Goal: Transaction & Acquisition: Purchase product/service

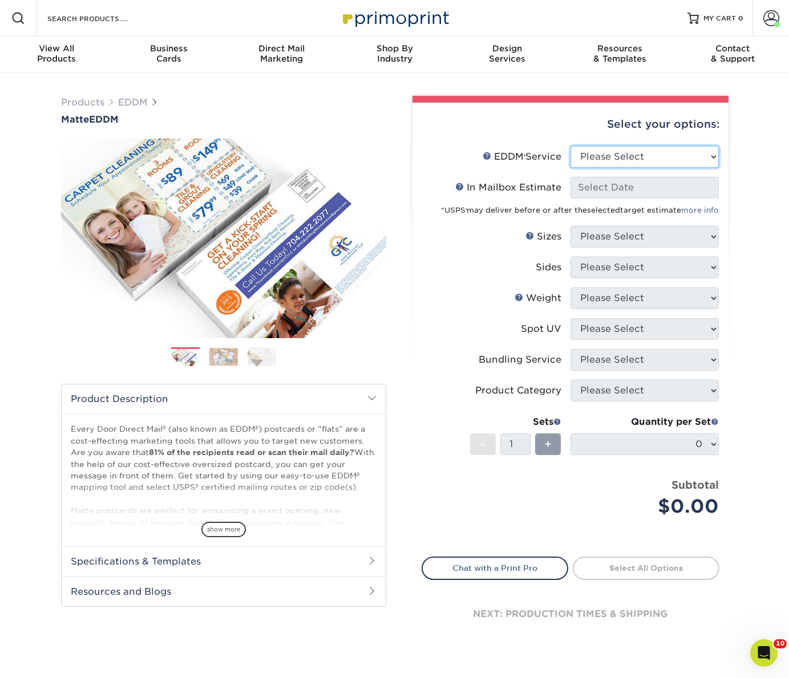
click at [621, 148] on select "Please Select Full Service Print Only" at bounding box center [645, 157] width 148 height 22
select select "full_service"
click at [571, 146] on select "Please Select Full Service Print Only" at bounding box center [645, 157] width 148 height 22
select select "-1"
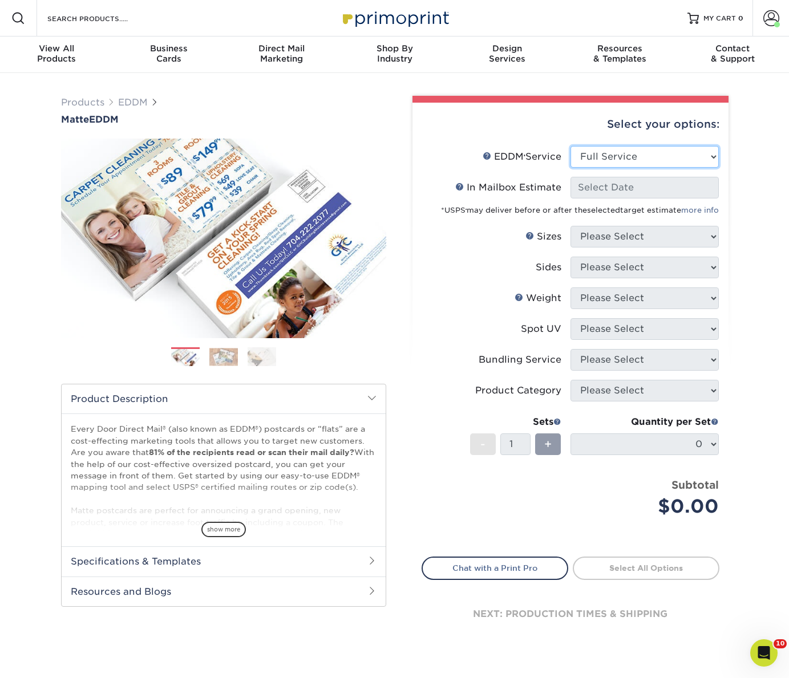
select select "-1"
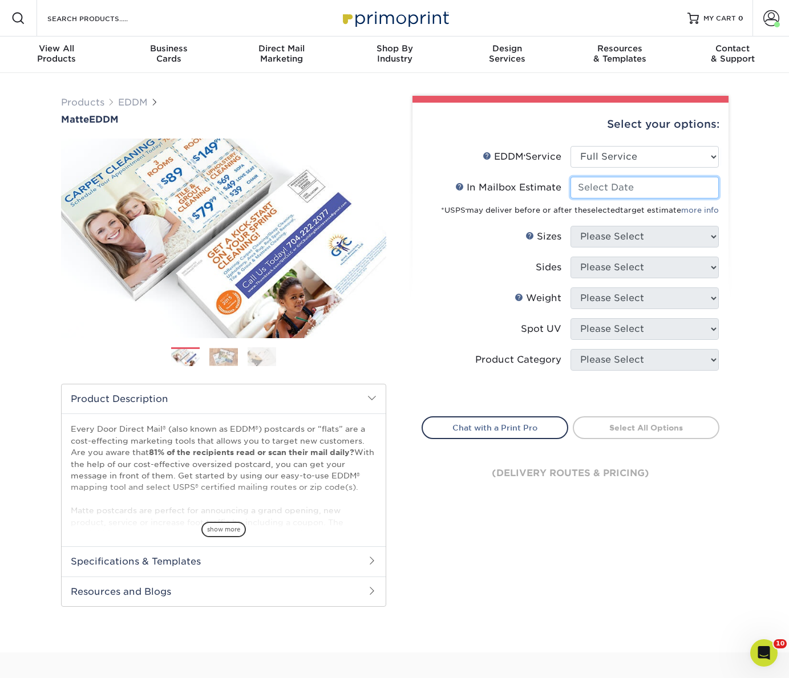
click at [593, 183] on input "In Mailbox Estimate Help In Mailbox Estimate" at bounding box center [645, 188] width 148 height 22
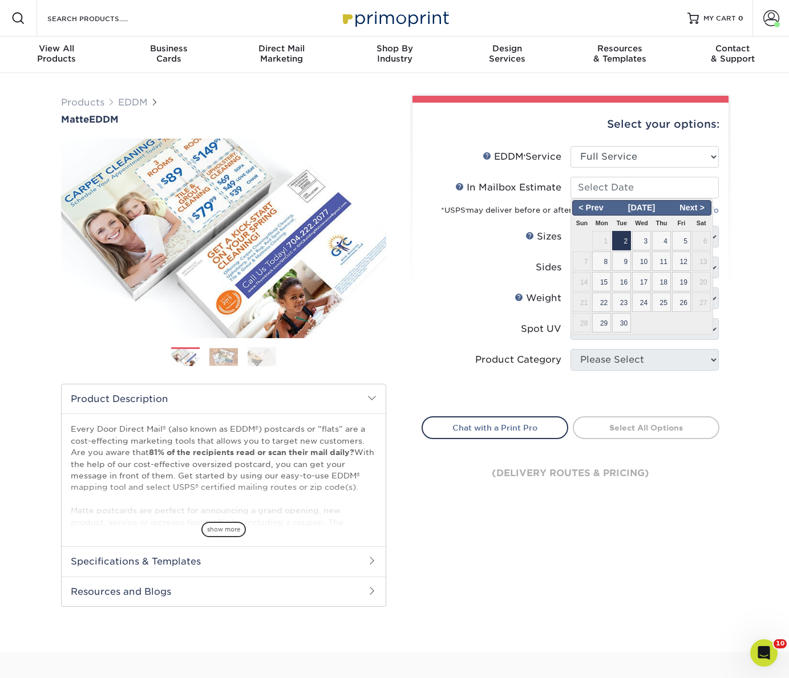
click at [618, 243] on span "2" at bounding box center [621, 240] width 19 height 19
type input "2025-09-02"
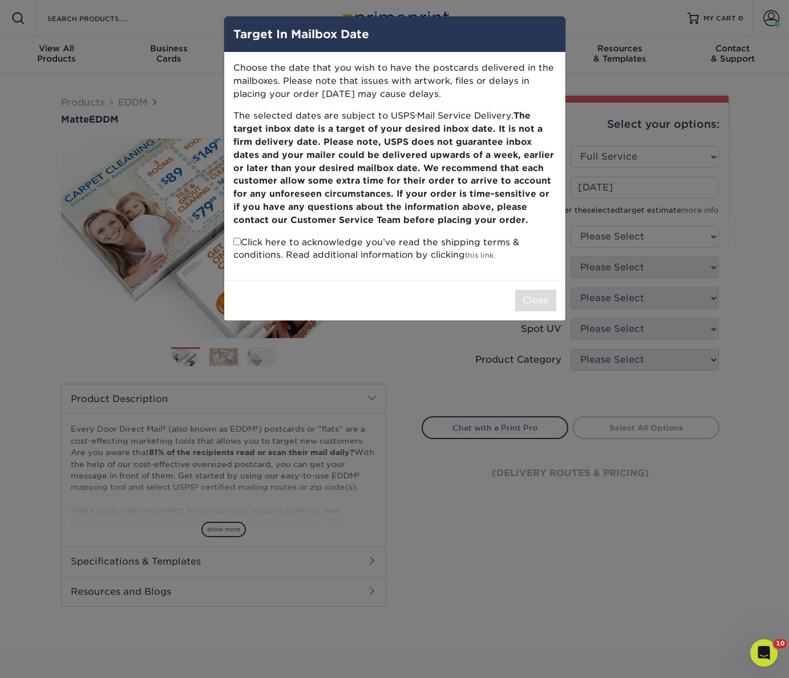
click at [241, 246] on p "Click here to acknowledge you’ve read the shipping terms & conditions. Read add…" at bounding box center [394, 249] width 323 height 26
click at [236, 243] on input "checkbox" at bounding box center [236, 241] width 7 height 7
checkbox input "true"
click at [540, 297] on button "Close" at bounding box center [535, 301] width 41 height 22
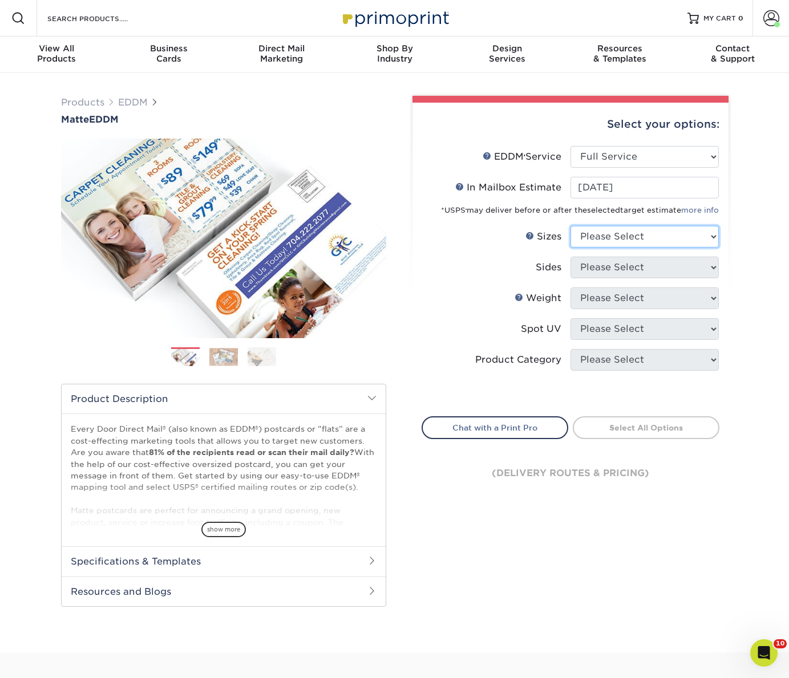
click at [596, 245] on select "Please Select 4.5" x 12" 6" x 12" 6.5" x 8" 6.5" x 9" 6.5" x 12" 7" x 8.5" 8" x…" at bounding box center [645, 237] width 148 height 22
select select "6.50x8.00"
click at [571, 226] on select "Please Select 4.5" x 12" 6" x 12" 6.5" x 8" 6.5" x 9" 6.5" x 12" 7" x 8.5" 8" x…" at bounding box center [645, 237] width 148 height 22
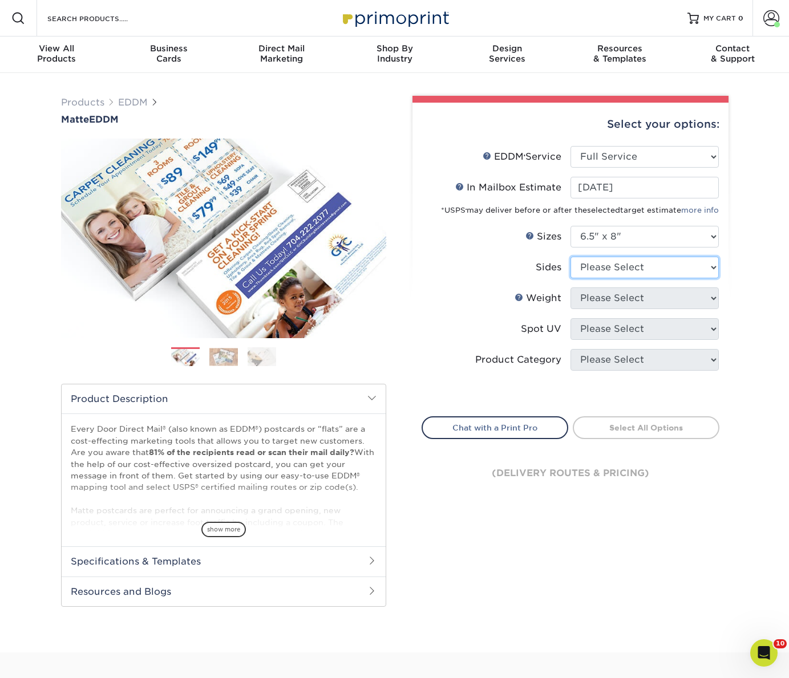
click at [604, 274] on select "Please Select Print Both Sides Print Front Only" at bounding box center [645, 268] width 148 height 22
select select "13abbda7-1d64-4f25-8bb2-c179b224825d"
click at [571, 257] on select "Please Select Print Both Sides Print Front Only" at bounding box center [645, 268] width 148 height 22
click at [601, 303] on select "Please Select" at bounding box center [645, 299] width 148 height 22
select select "14PT"
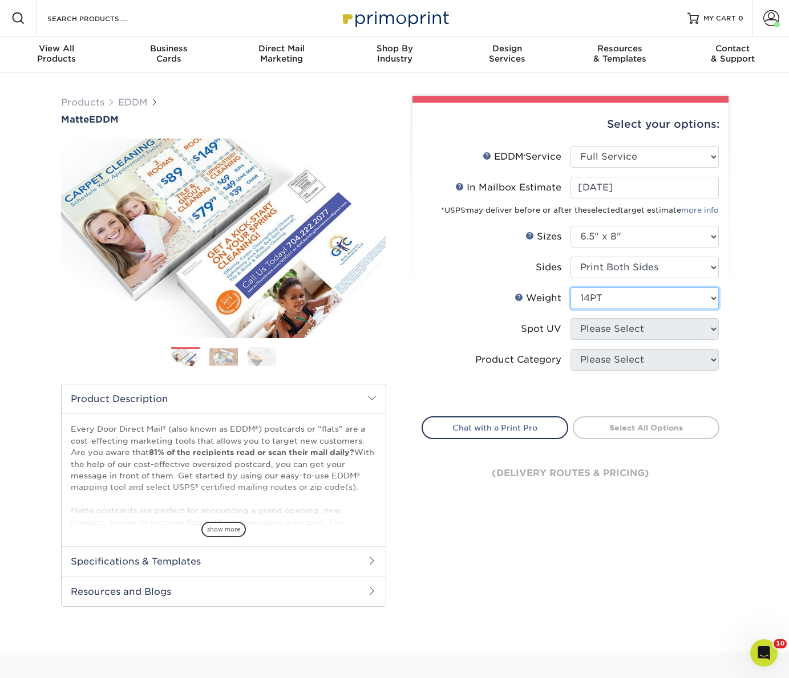
click at [571, 288] on select "Please Select 16PT 14PT" at bounding box center [645, 299] width 148 height 22
click at [597, 325] on select "Please Select No Spot UV" at bounding box center [645, 329] width 148 height 22
select select "3"
click at [571, 318] on select "Please Select No Spot UV" at bounding box center [645, 329] width 148 height 22
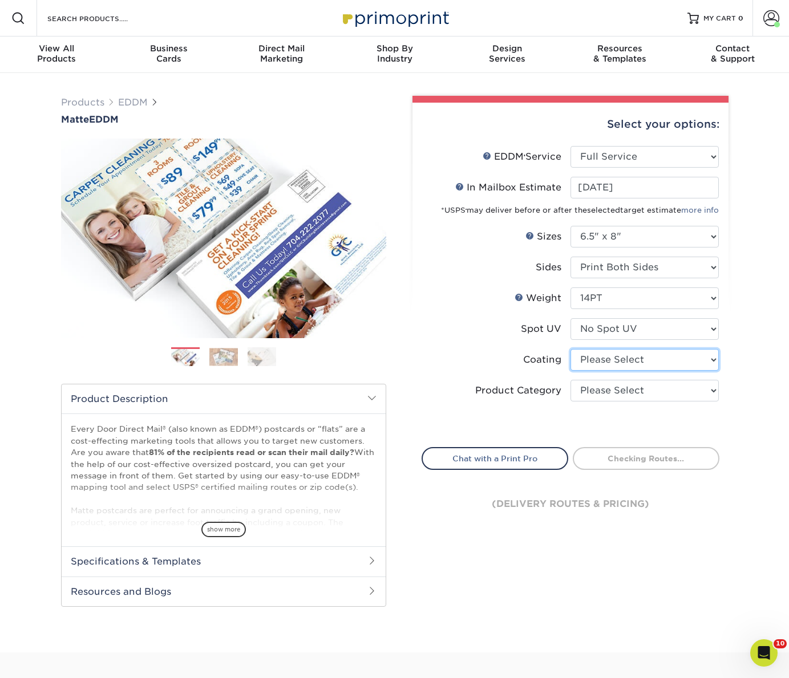
click at [599, 361] on select at bounding box center [645, 360] width 148 height 22
select select "121bb7b5-3b4d-429f-bd8d-bbf80e953313"
click at [571, 349] on select at bounding box center [645, 360] width 148 height 22
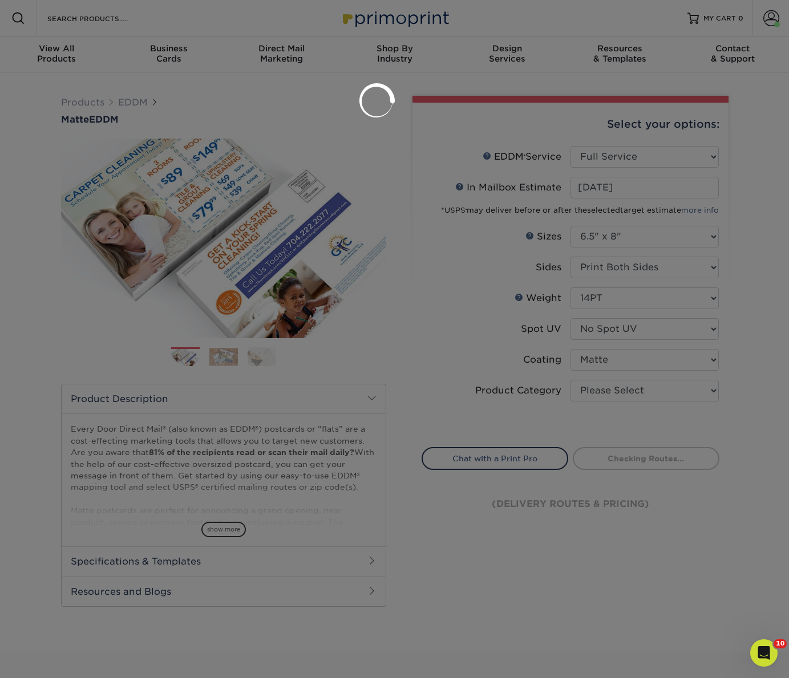
click at [592, 393] on div at bounding box center [394, 339] width 789 height 678
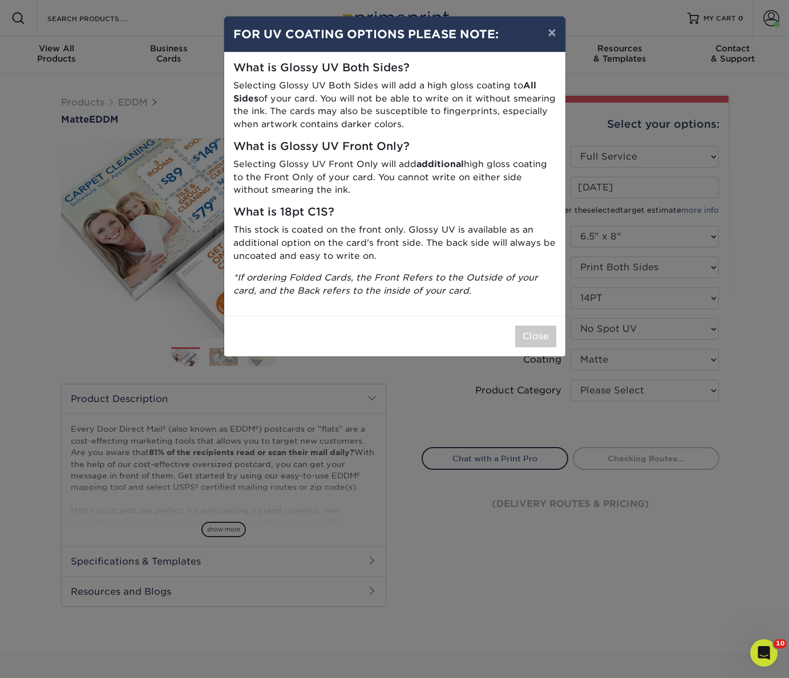
click at [531, 349] on div "Close" at bounding box center [394, 336] width 341 height 41
click at [534, 336] on button "Close" at bounding box center [535, 337] width 41 height 22
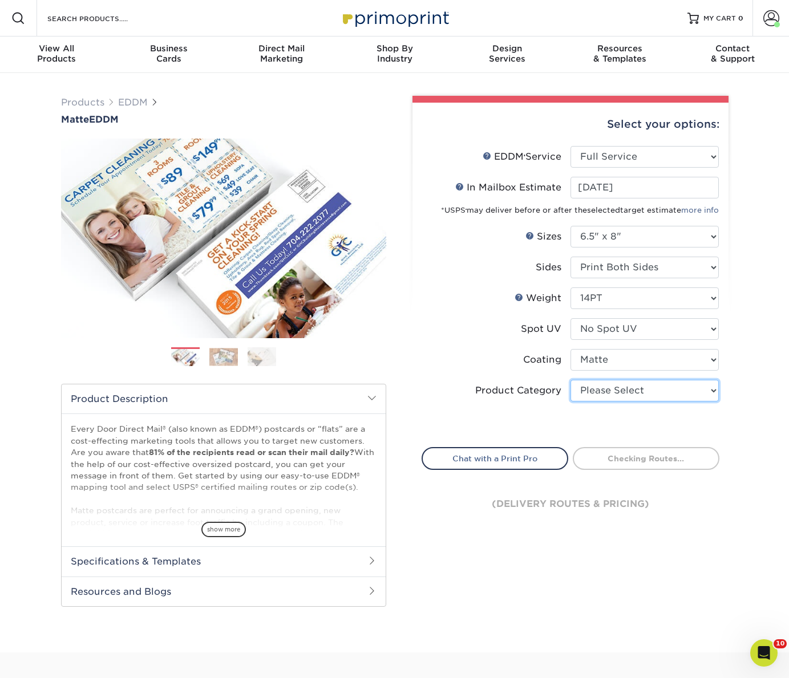
click at [602, 392] on select "Please Select Postcards" at bounding box center [645, 391] width 148 height 22
select select "9b7272e0-d6c8-4c3c-8e97-d3a1bcdab858"
click at [571, 380] on select "Please Select Postcards" at bounding box center [645, 391] width 148 height 22
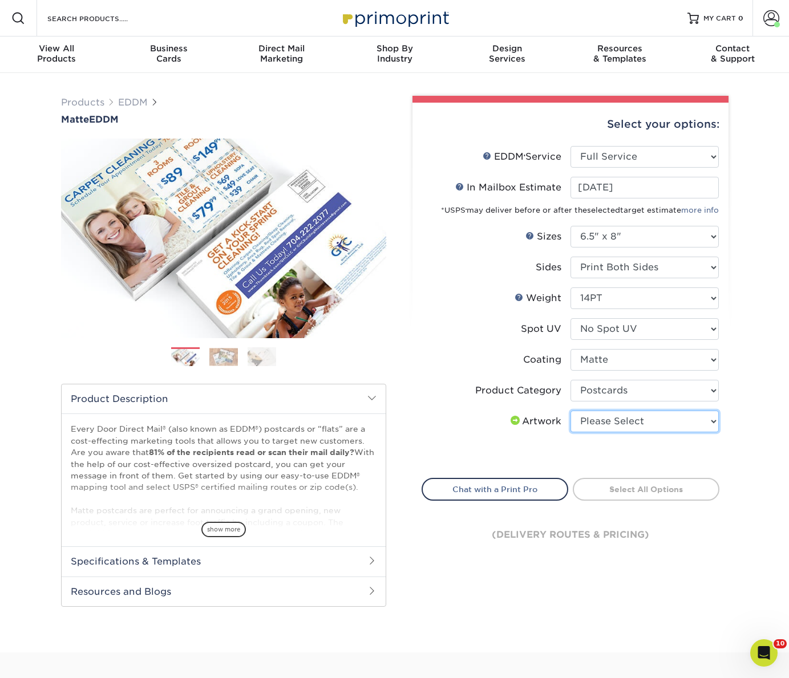
click at [601, 422] on select "Please Select I will upload files I need a design - $150" at bounding box center [645, 422] width 148 height 22
select select "upload"
click at [571, 411] on select "Please Select I will upload files I need a design - $150" at bounding box center [645, 422] width 148 height 22
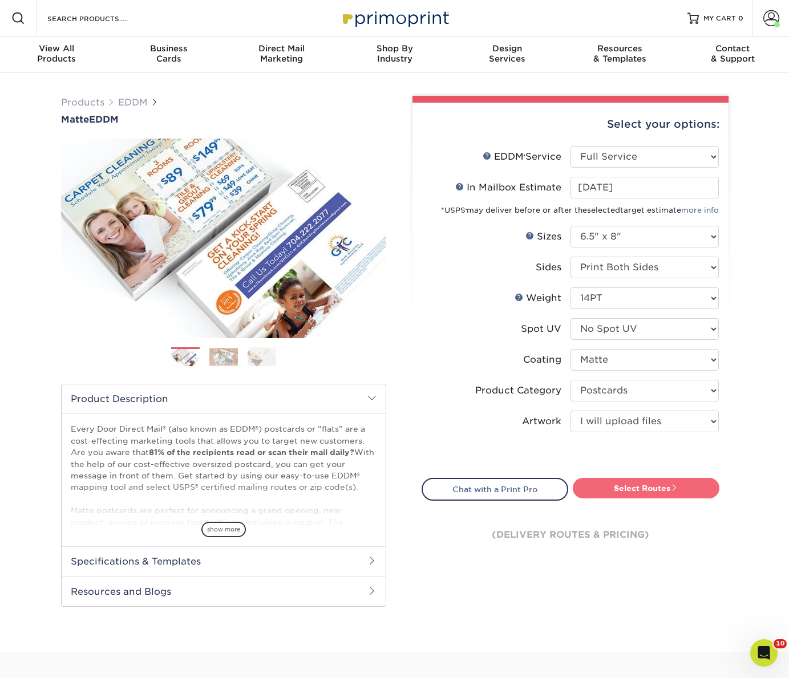
click at [655, 487] on link "Select Routes" at bounding box center [646, 488] width 147 height 21
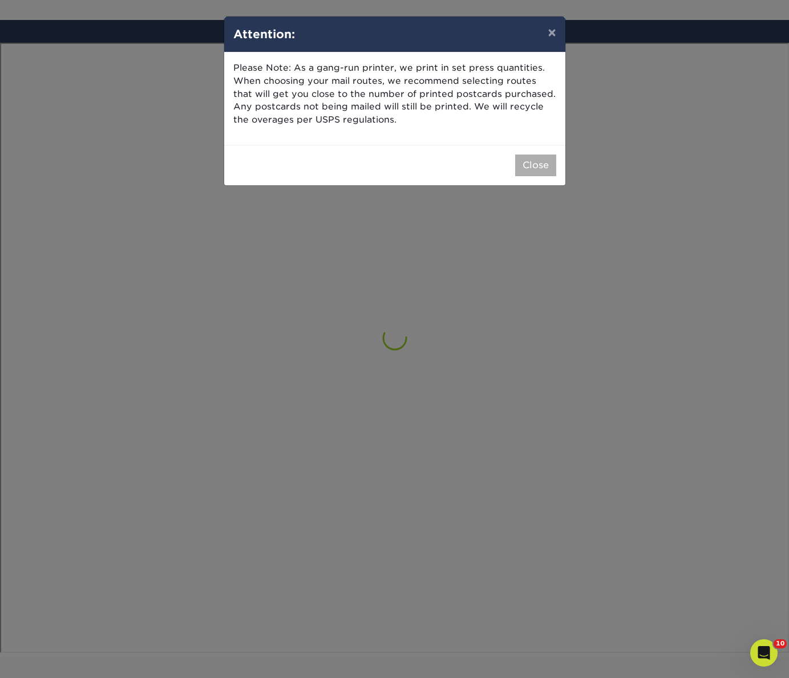
scroll to position [636, 0]
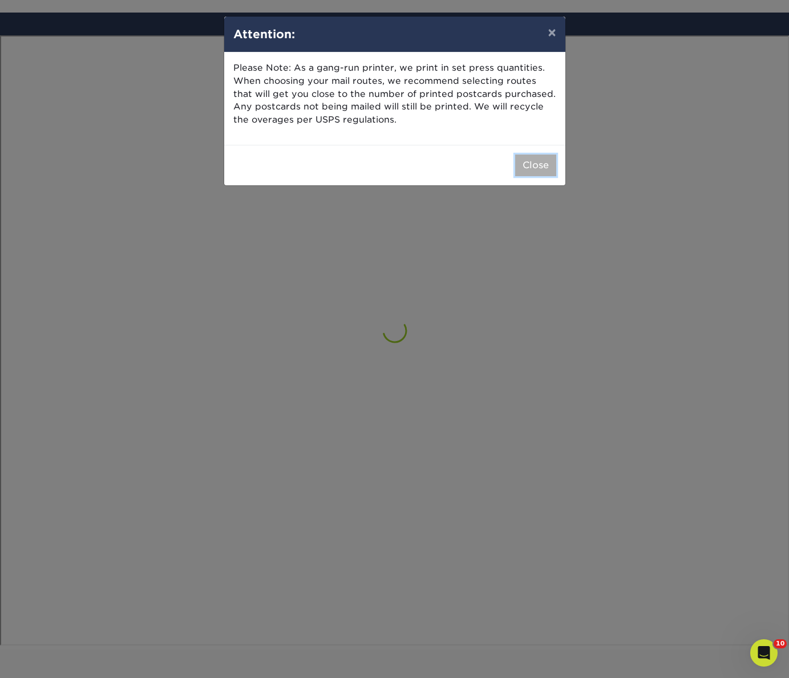
click at [543, 166] on button "Close" at bounding box center [535, 166] width 41 height 22
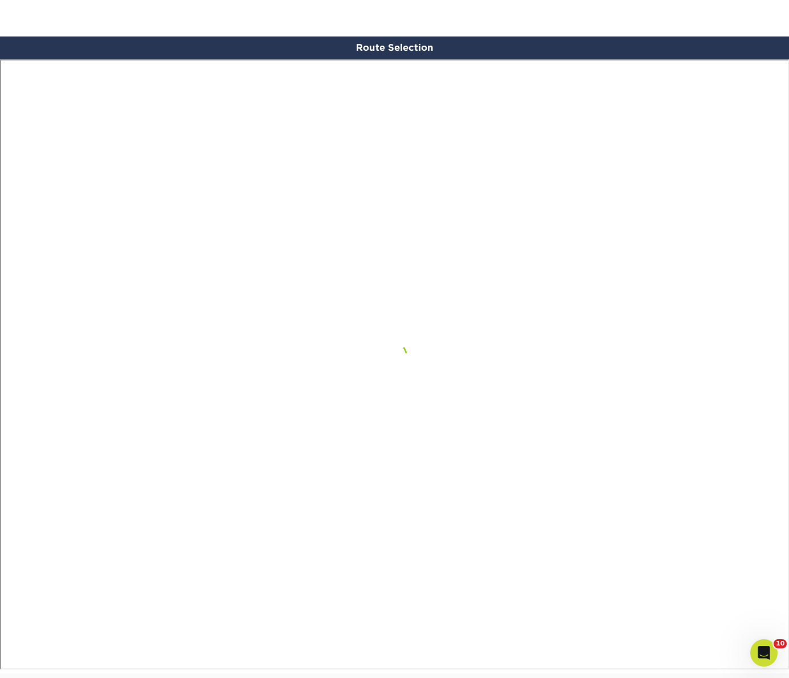
scroll to position [719, 0]
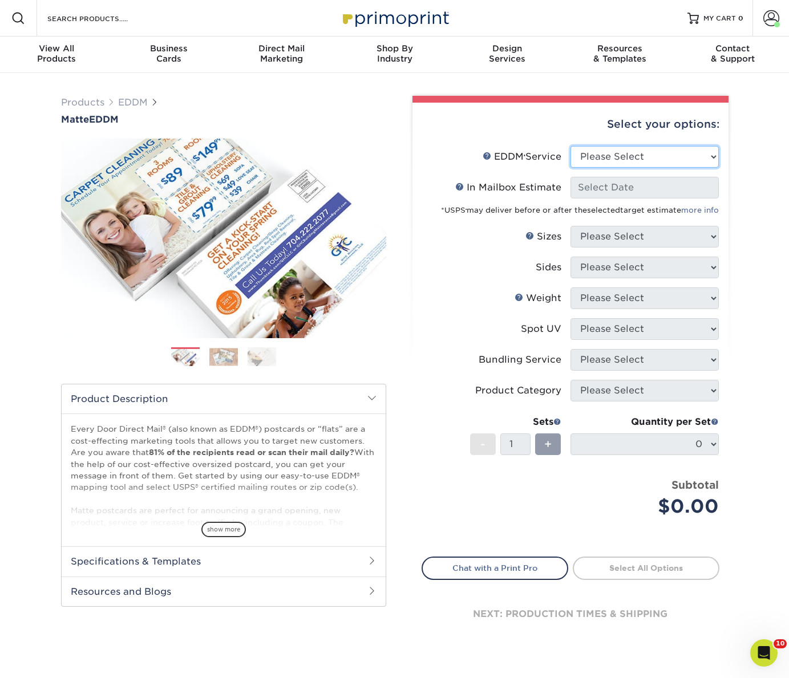
click at [610, 154] on select "Please Select Full Service Print Only" at bounding box center [645, 157] width 148 height 22
select select "full_service"
click at [571, 146] on select "Please Select Full Service Print Only" at bounding box center [645, 157] width 148 height 22
select select "-1"
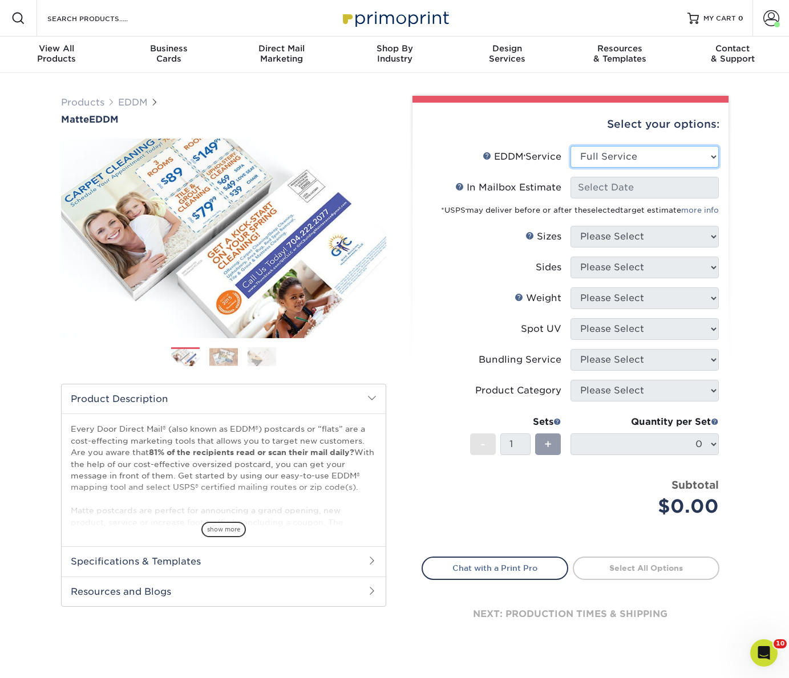
select select "-1"
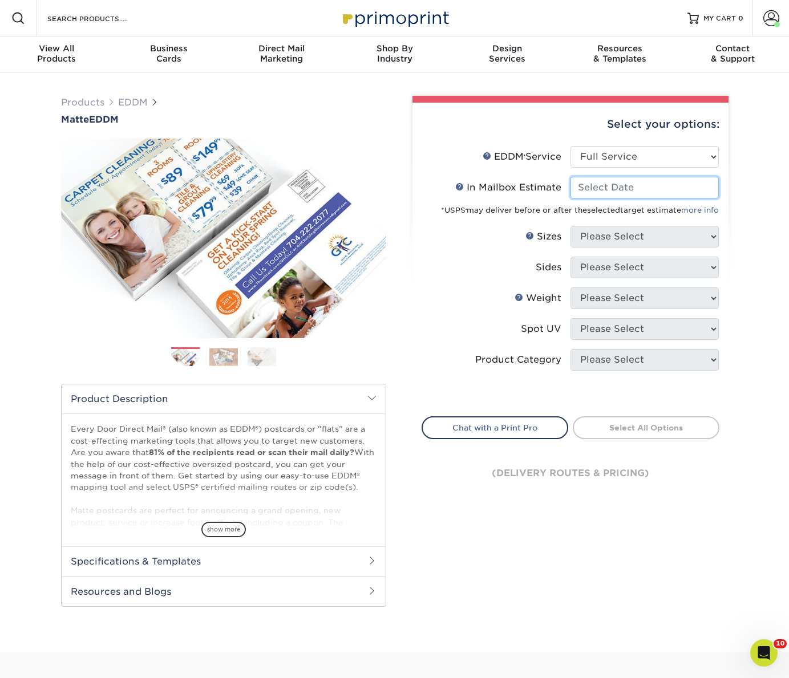
click at [599, 187] on input "In Mailbox Estimate Help In Mailbox Estimate" at bounding box center [645, 188] width 148 height 22
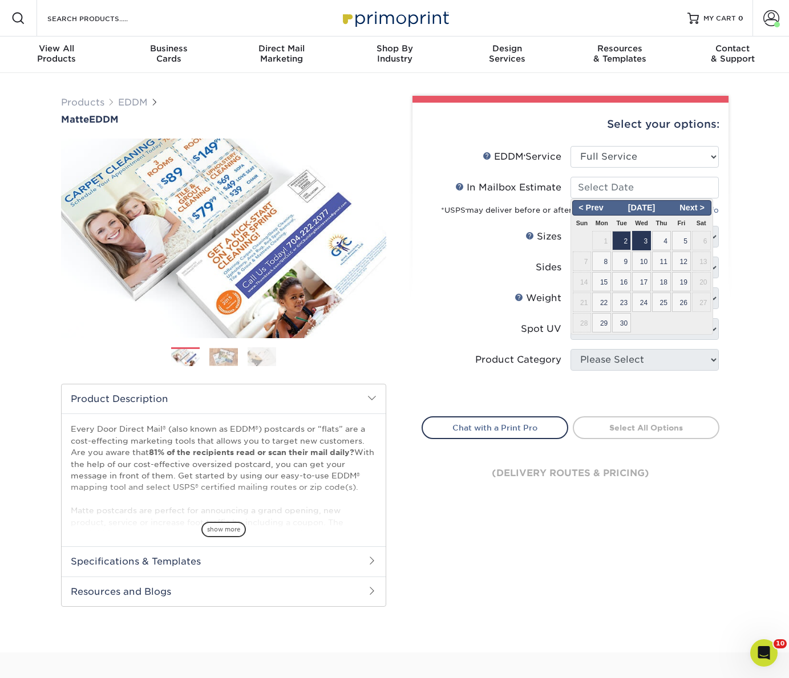
click at [641, 241] on span "3" at bounding box center [641, 240] width 19 height 19
type input "2025-09-03"
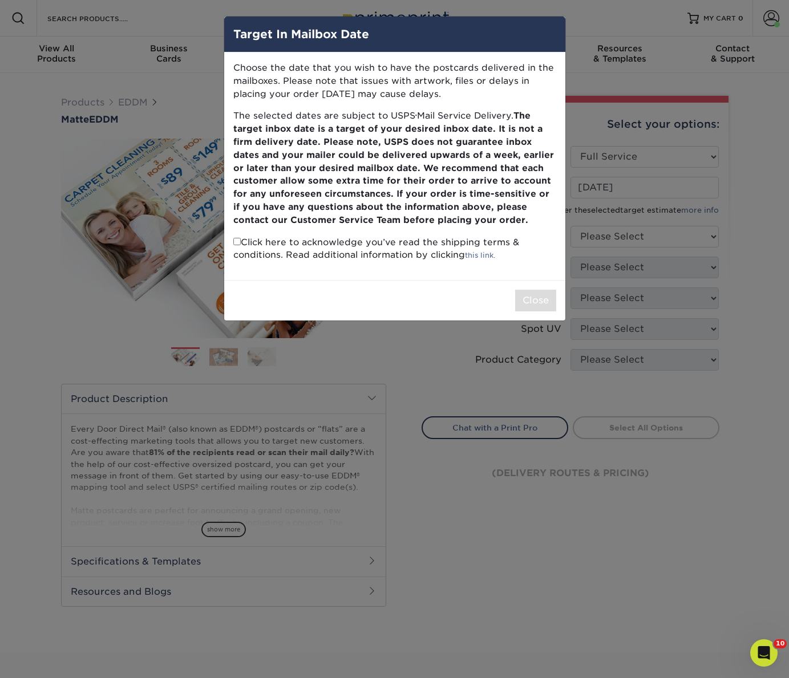
click at [237, 243] on input "checkbox" at bounding box center [236, 241] width 7 height 7
checkbox input "true"
click at [528, 293] on button "Close" at bounding box center [535, 301] width 41 height 22
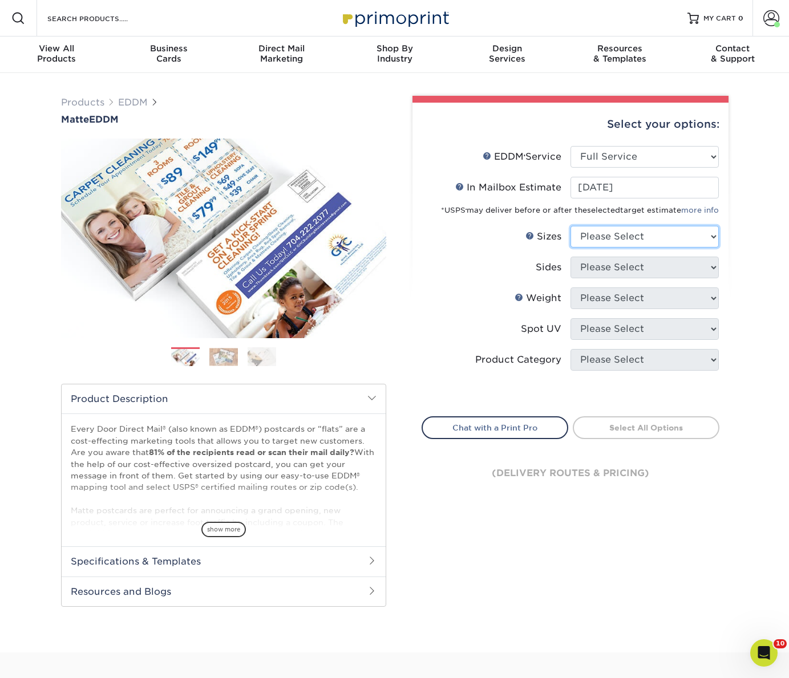
click at [599, 240] on select "Please Select 4.5" x 12" 6" x 12" 6.5" x 8" 6.5" x 9" 6.5" x 12" 7" x 8.5" 8" x…" at bounding box center [645, 237] width 148 height 22
select select "6.50x8.00"
click at [571, 226] on select "Please Select 4.5" x 12" 6" x 12" 6.5" x 8" 6.5" x 9" 6.5" x 12" 7" x 8.5" 8" x…" at bounding box center [645, 237] width 148 height 22
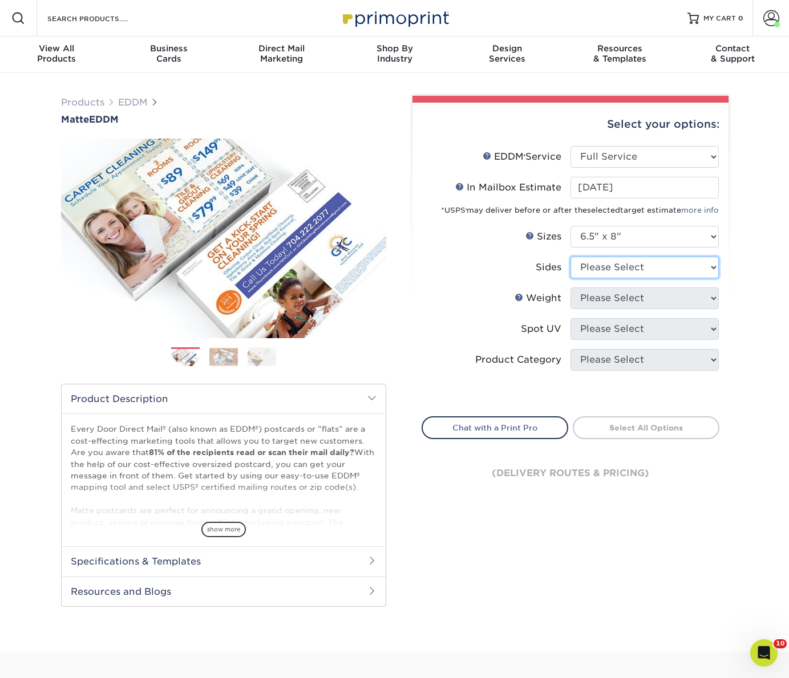
click at [628, 266] on select "Please Select Print Both Sides Print Front Only" at bounding box center [645, 268] width 148 height 22
select select "13abbda7-1d64-4f25-8bb2-c179b224825d"
click at [571, 257] on select "Please Select Print Both Sides Print Front Only" at bounding box center [645, 268] width 148 height 22
click at [584, 301] on select "Please Select" at bounding box center [645, 299] width 148 height 22
select select "14PT"
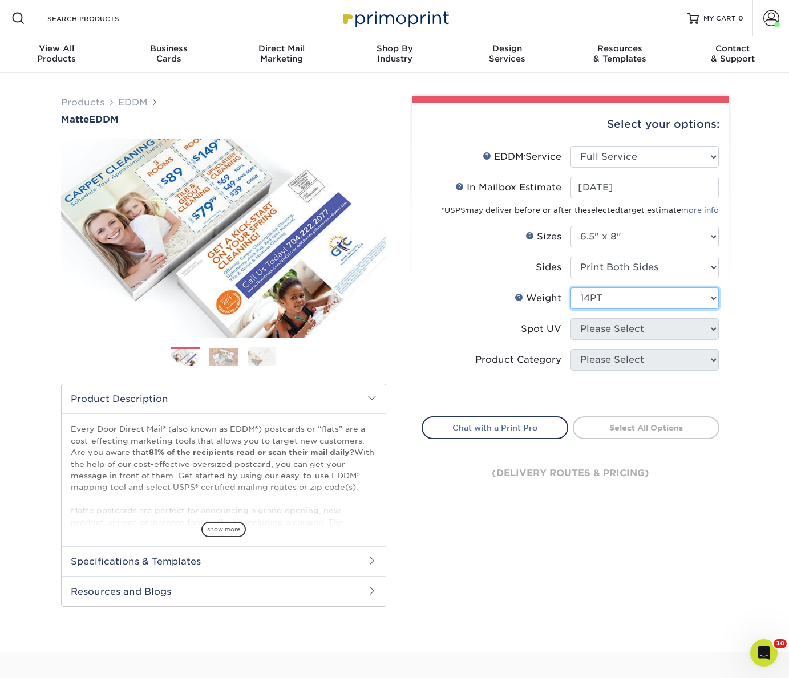
click at [571, 288] on select "Please Select 16PT 14PT" at bounding box center [645, 299] width 148 height 22
click at [584, 328] on select "Please Select No Spot UV" at bounding box center [645, 329] width 148 height 22
select select "3"
click at [571, 318] on select "Please Select No Spot UV" at bounding box center [645, 329] width 148 height 22
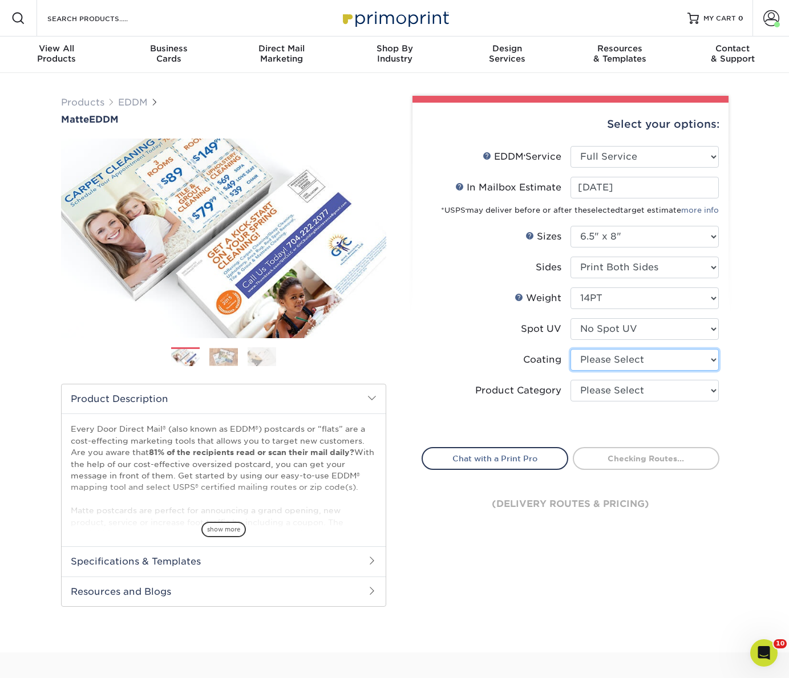
click at [592, 366] on select at bounding box center [645, 360] width 148 height 22
select select "121bb7b5-3b4d-429f-bd8d-bbf80e953313"
click at [571, 349] on select at bounding box center [645, 360] width 148 height 22
click at [0, 0] on div at bounding box center [0, 0] width 0 height 0
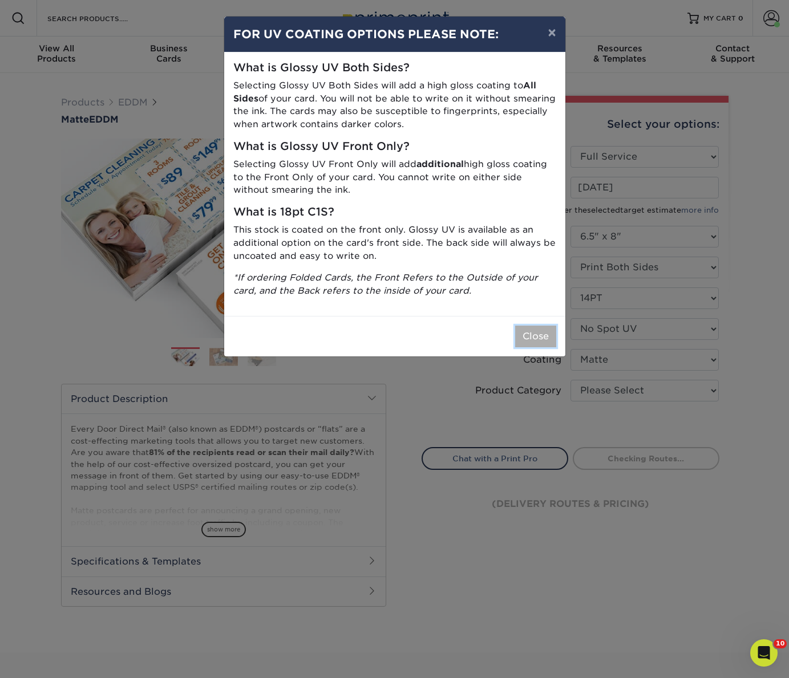
click at [532, 340] on button "Close" at bounding box center [535, 337] width 41 height 22
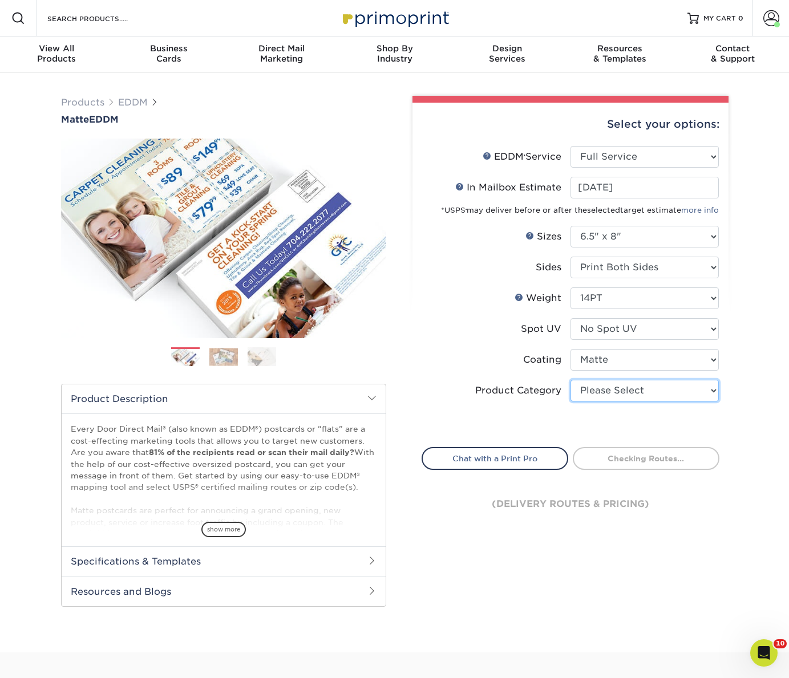
click at [624, 395] on select "Please Select Postcards" at bounding box center [645, 391] width 148 height 22
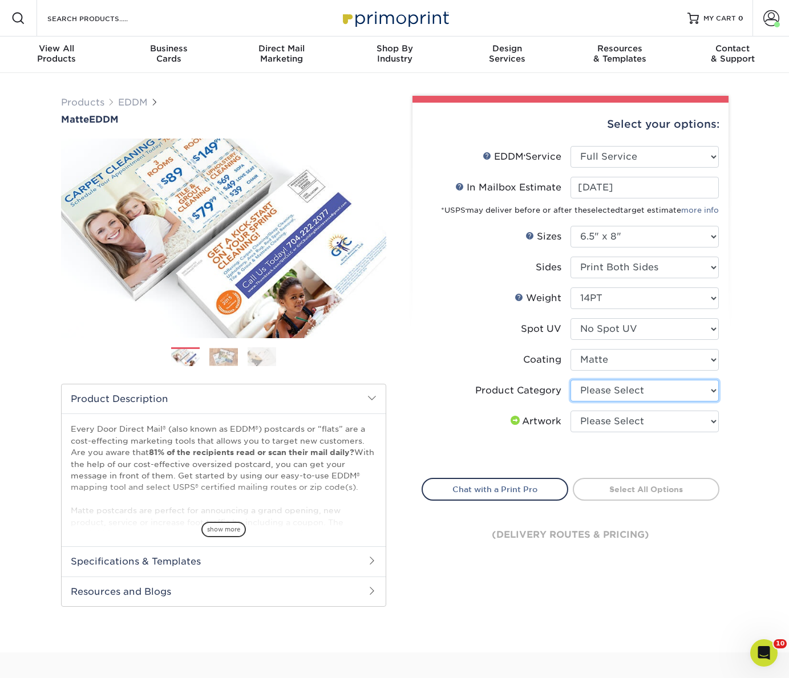
select select "9b7272e0-d6c8-4c3c-8e97-d3a1bcdab858"
click at [571, 380] on select "Please Select Postcards" at bounding box center [645, 391] width 148 height 22
click at [604, 414] on select "Please Select I will upload files I need a design - $150" at bounding box center [645, 422] width 148 height 22
select select "upload"
click at [571, 411] on select "Please Select I will upload files I need a design - $150" at bounding box center [645, 422] width 148 height 22
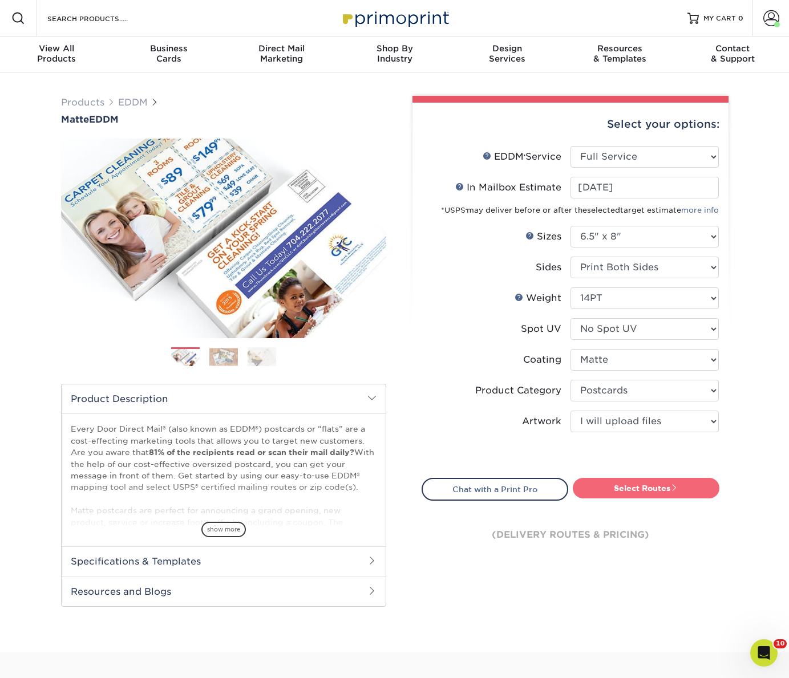
click at [630, 495] on link "Select Routes" at bounding box center [646, 488] width 147 height 21
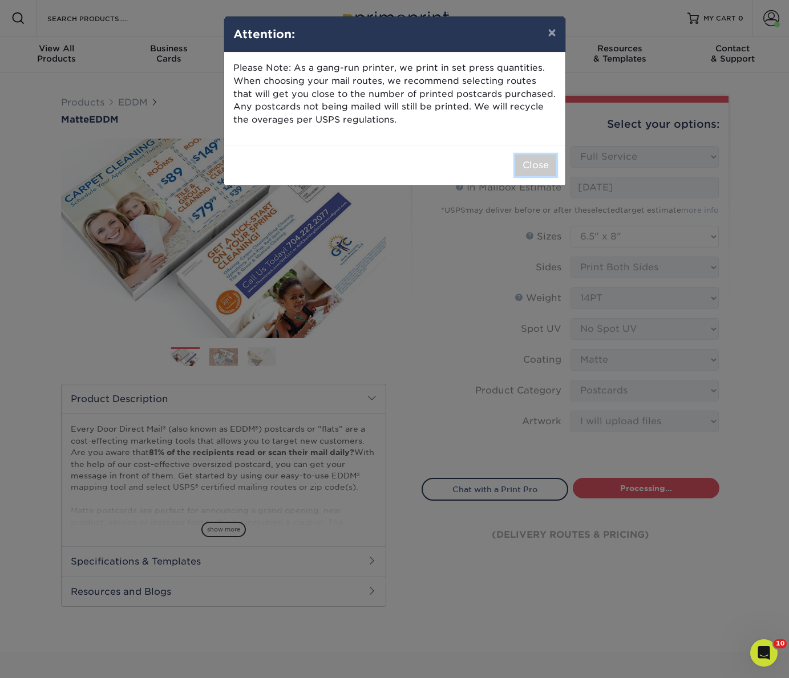
click at [544, 174] on button "Close" at bounding box center [535, 166] width 41 height 22
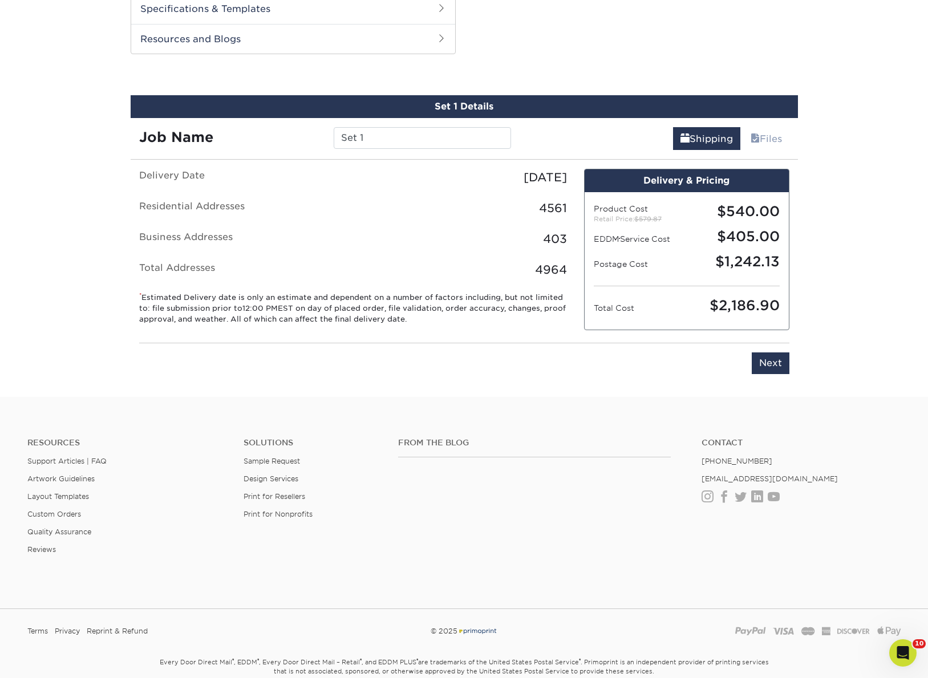
scroll to position [551, 0]
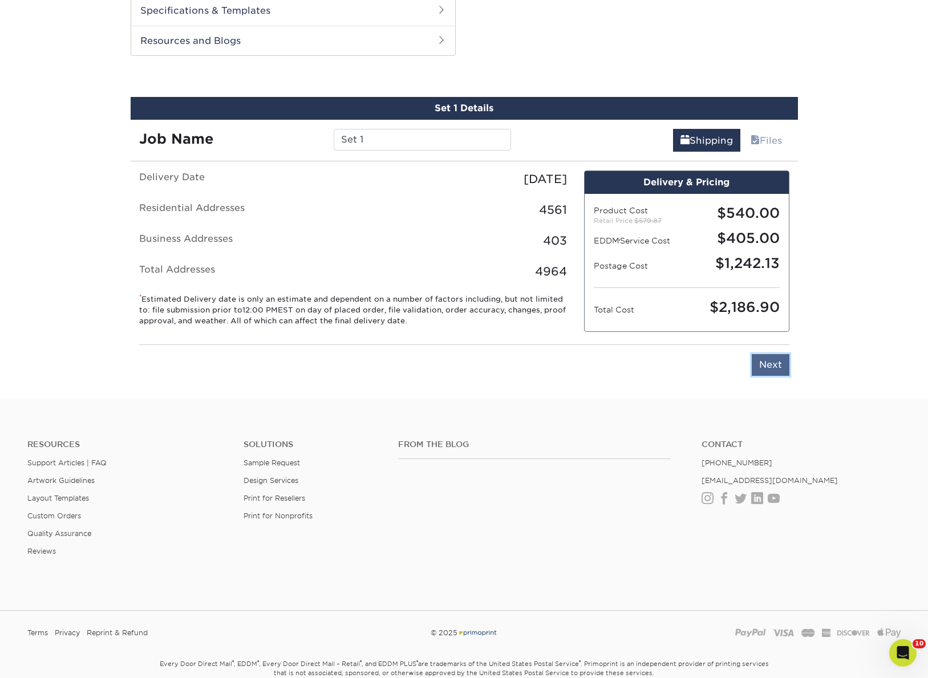
click at [770, 364] on input "Next" at bounding box center [771, 365] width 38 height 22
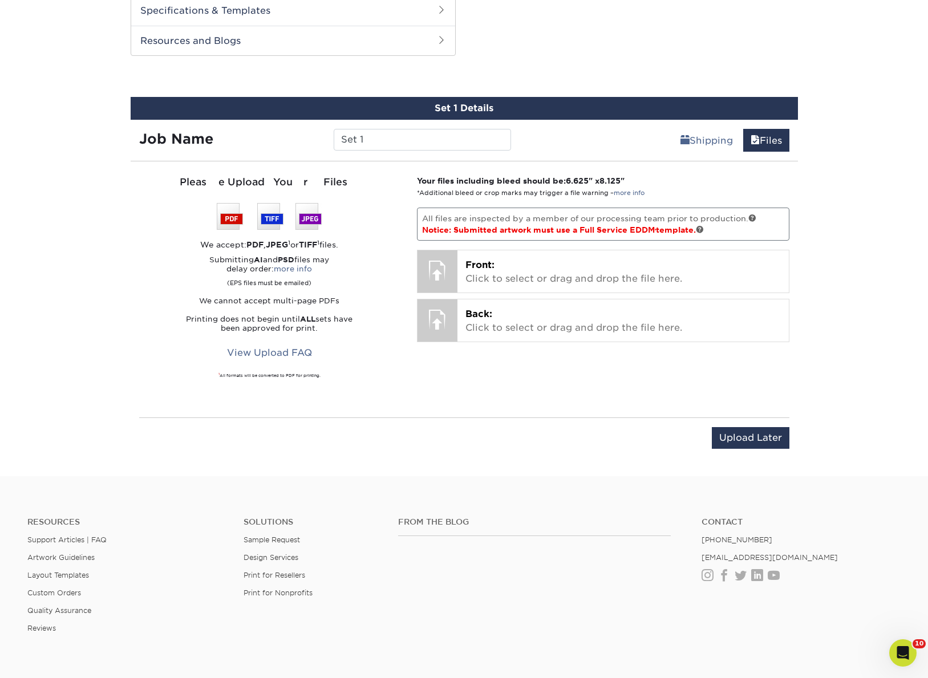
drag, startPoint x: 628, startPoint y: 173, endPoint x: 641, endPoint y: 178, distance: 14.1
click at [641, 174] on div "Please Upload Your Files We accept: PDF , JPEG 1 or TIFF 1 files. Submitting AI…" at bounding box center [465, 290] width 668 height 238
click at [641, 185] on p "Your files including bleed should be: 6.625 " x 8.125 " *Additional bleed or cr…" at bounding box center [603, 186] width 373 height 23
drag, startPoint x: 644, startPoint y: 184, endPoint x: 415, endPoint y: 182, distance: 228.8
click at [414, 181] on div "Your files including bleed should be: 6.625 " x 8.125 " *Additional bleed or cr…" at bounding box center [604, 289] width 390 height 229
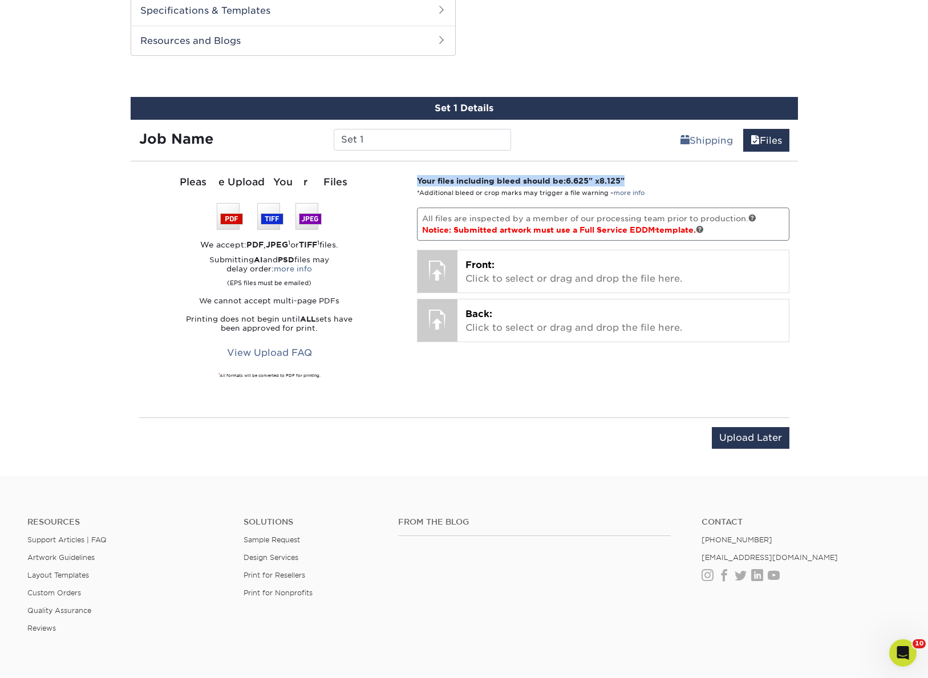
copy strong "Your files including bleed should be: 6.625 " x 8.125 ""
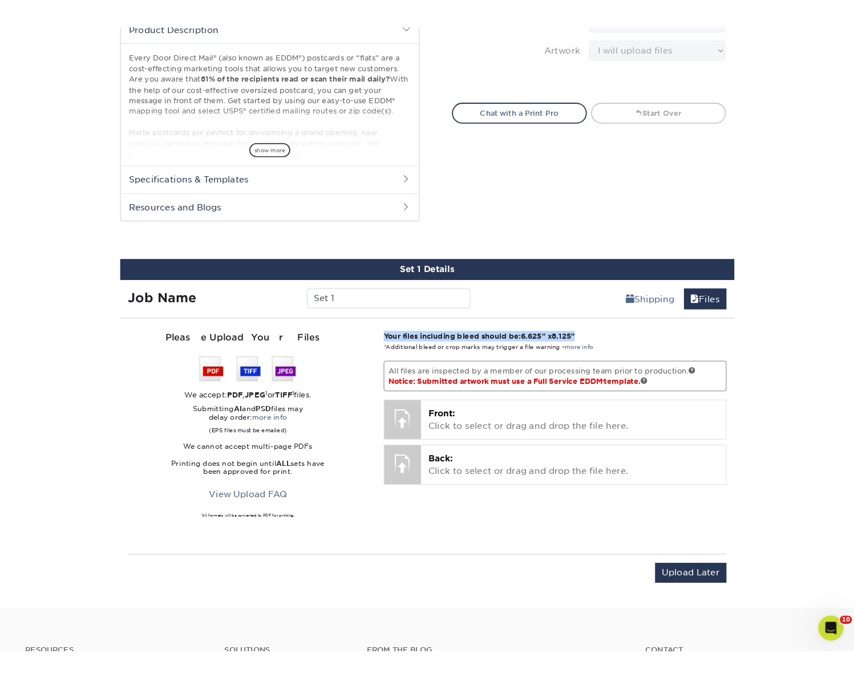
scroll to position [401, 0]
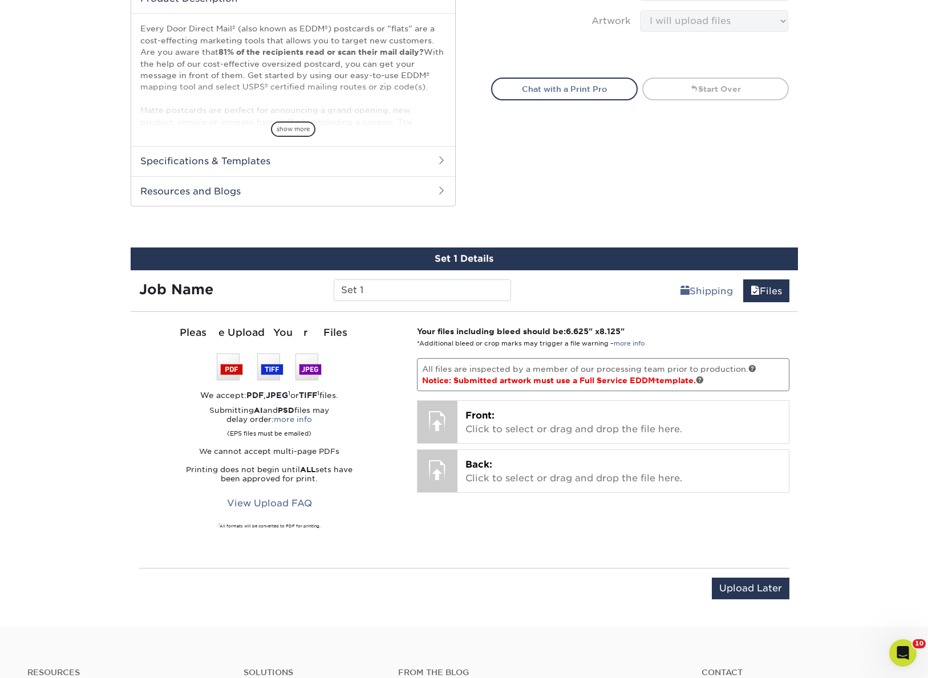
click at [544, 379] on span "Notice: Submitted artwork must use a Full Service EDDM ® template." at bounding box center [563, 380] width 282 height 9
click at [665, 382] on span "Notice: Submitted artwork must use a Full Service EDDM ® template." at bounding box center [563, 380] width 282 height 9
click at [704, 380] on link at bounding box center [700, 380] width 8 height 8
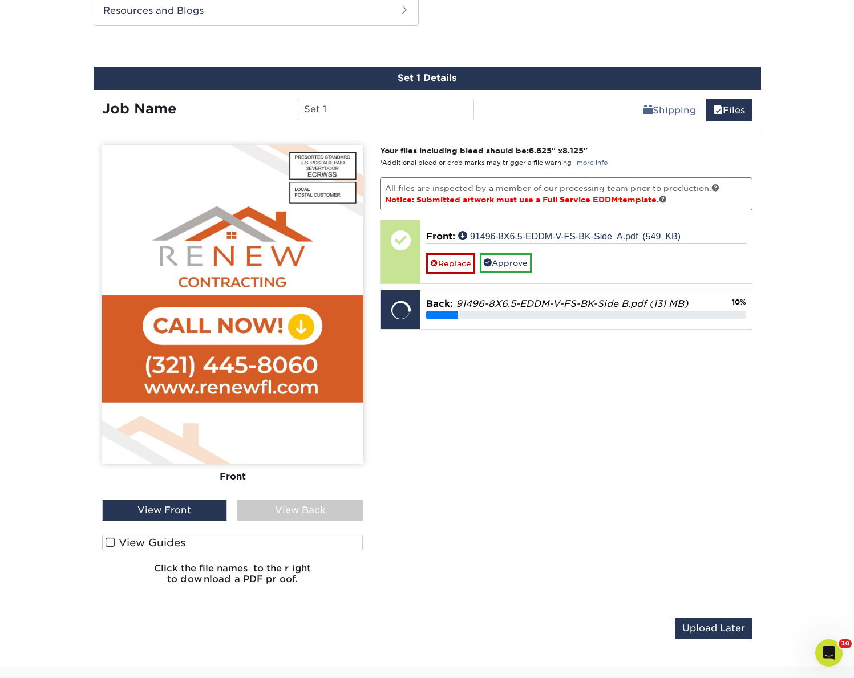
scroll to position [635, 0]
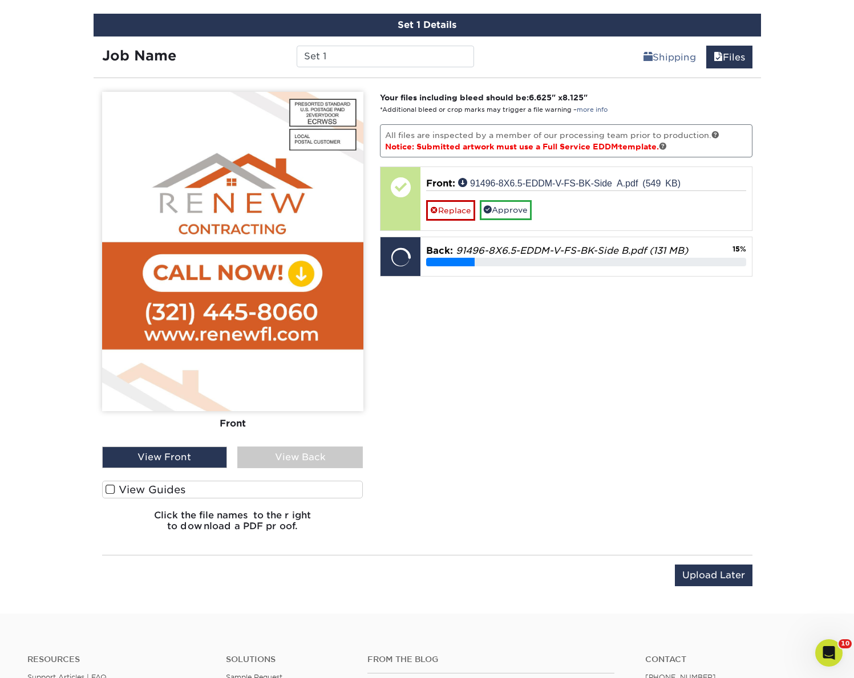
click at [138, 483] on label "View Guides" at bounding box center [232, 490] width 261 height 18
click at [0, 0] on input "View Guides" at bounding box center [0, 0] width 0 height 0
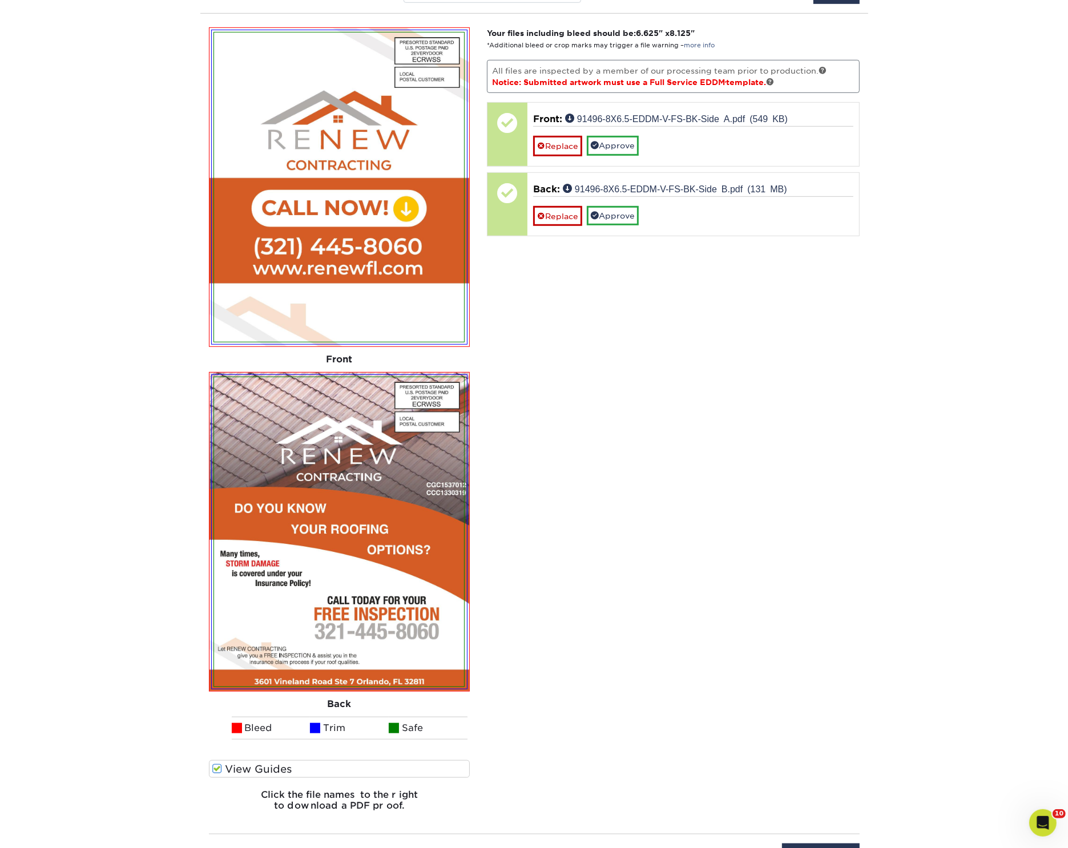
scroll to position [686, 0]
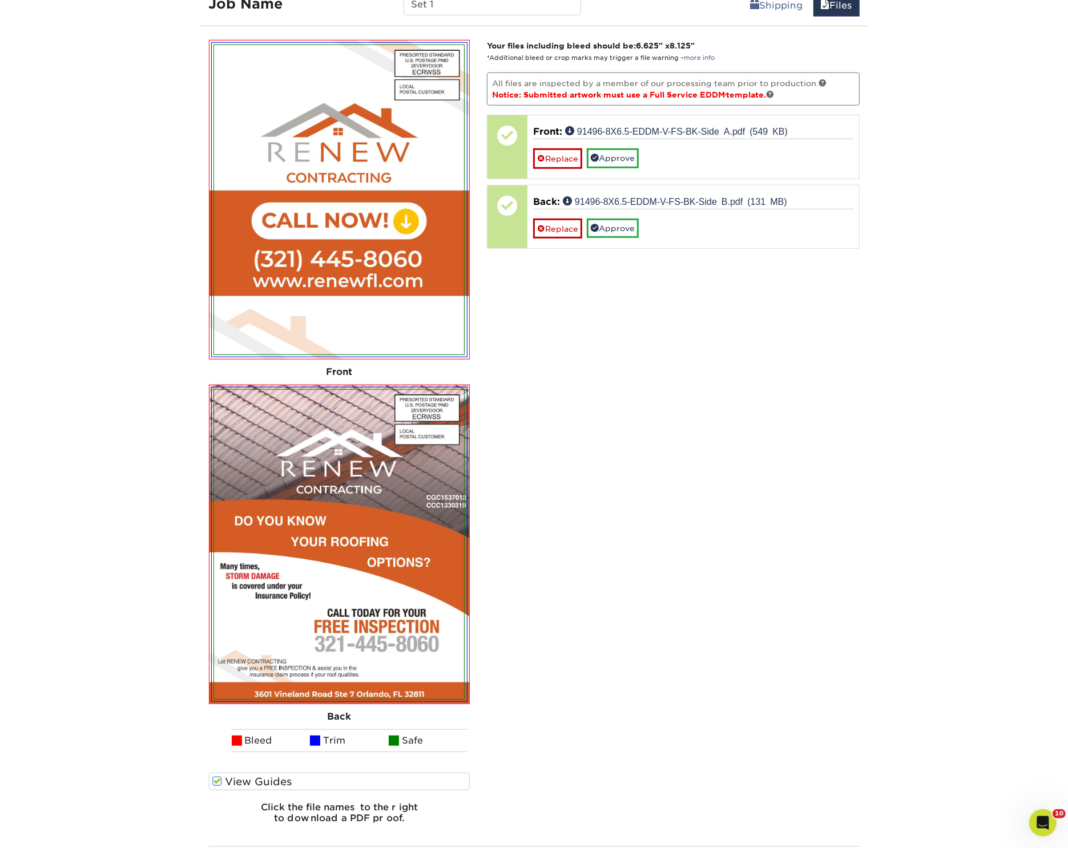
click at [376, 678] on h6 "Click the file names to the right to download a PDF proof." at bounding box center [339, 817] width 261 height 31
click at [357, 678] on h6 "Click the file names to the right to download a PDF proof." at bounding box center [339, 817] width 261 height 31
click at [332, 678] on h6 "Click the file names to the right to download a PDF proof." at bounding box center [339, 817] width 261 height 31
click at [405, 521] on img at bounding box center [339, 544] width 250 height 309
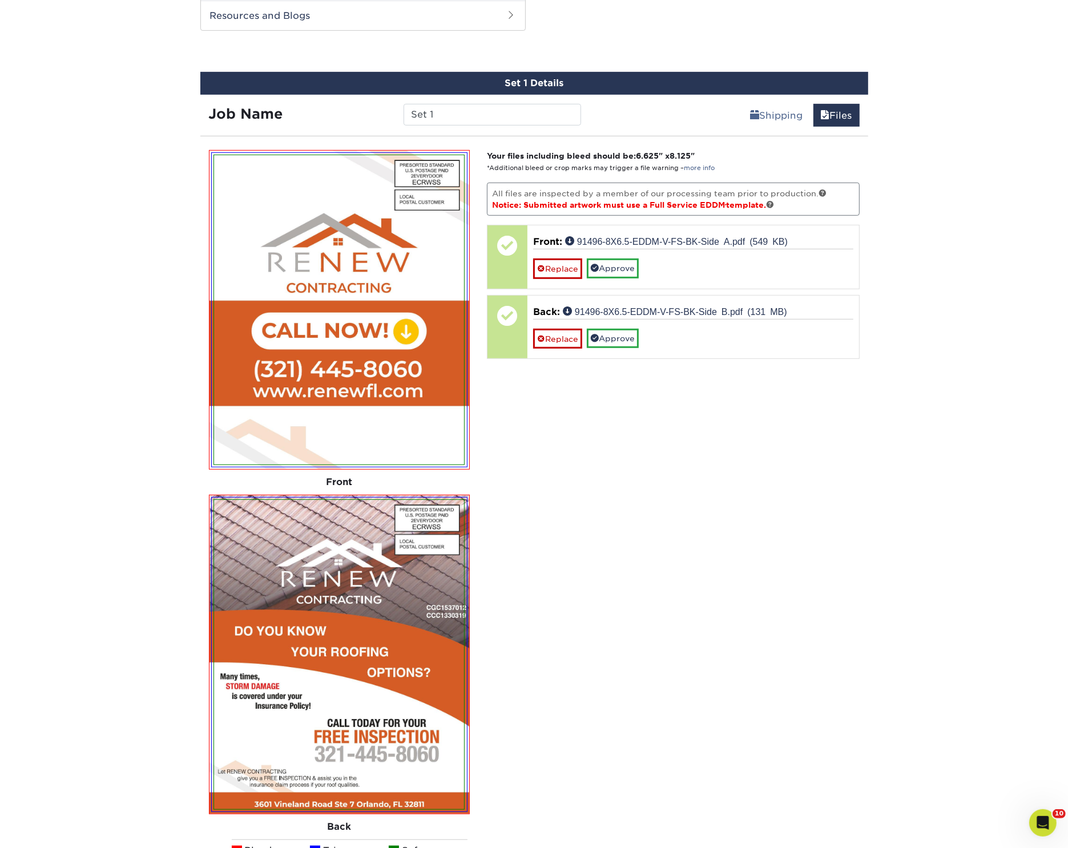
scroll to position [720, 0]
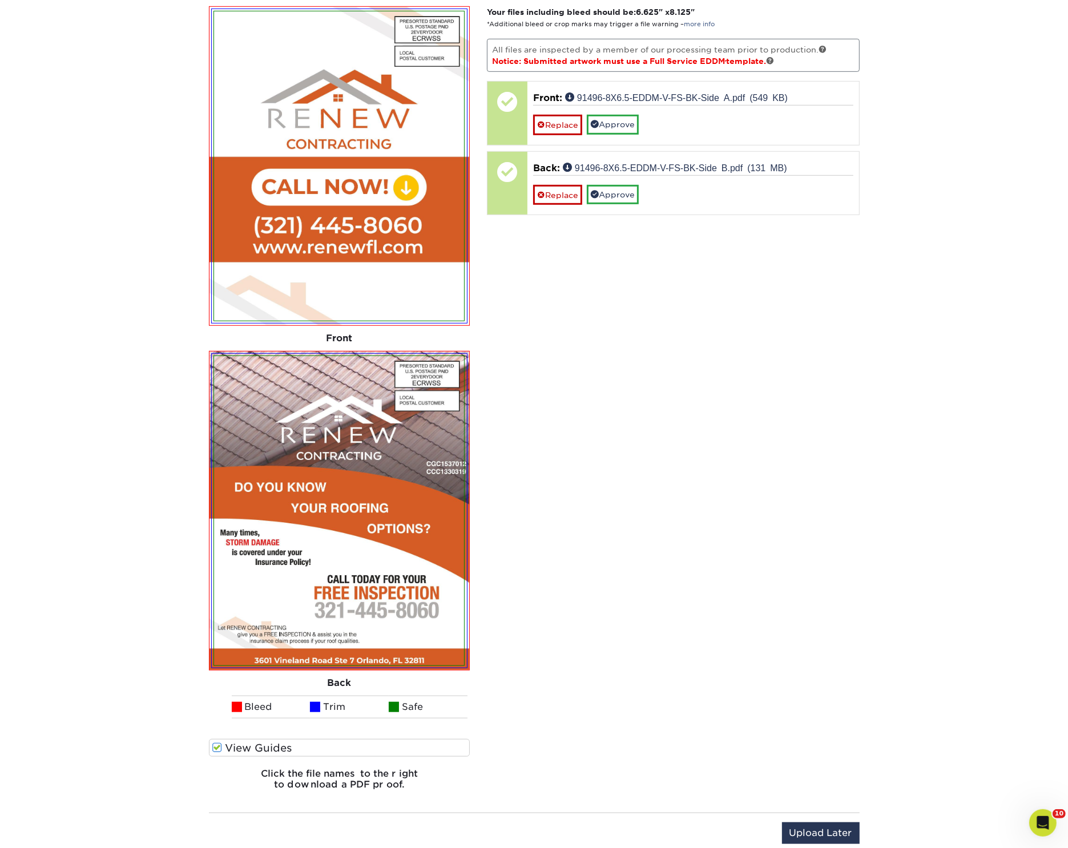
click at [470, 537] on div "Please Upload Your Files We accept: PDF , JPEG 1 or TIFF 1 files. Submitting AI…" at bounding box center [339, 402] width 278 height 793
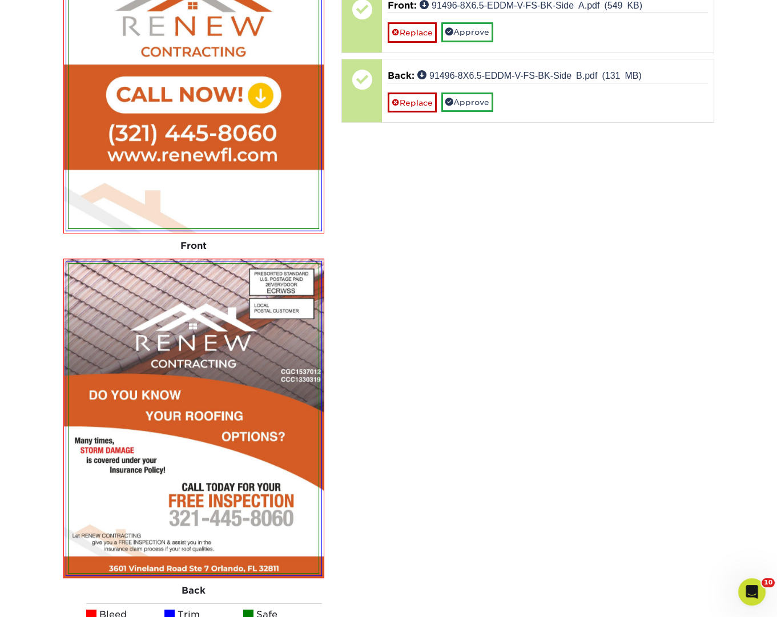
scroll to position [805, 0]
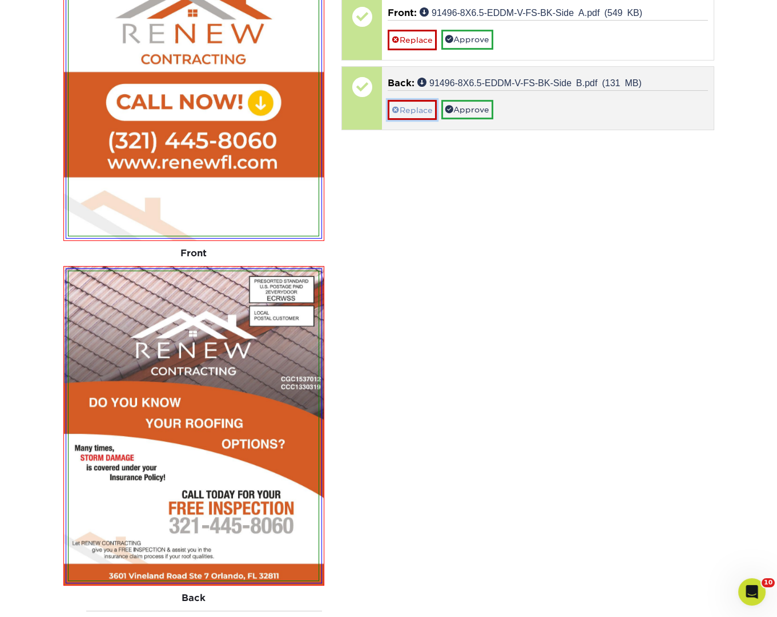
click at [414, 106] on link "Replace" at bounding box center [411, 110] width 49 height 20
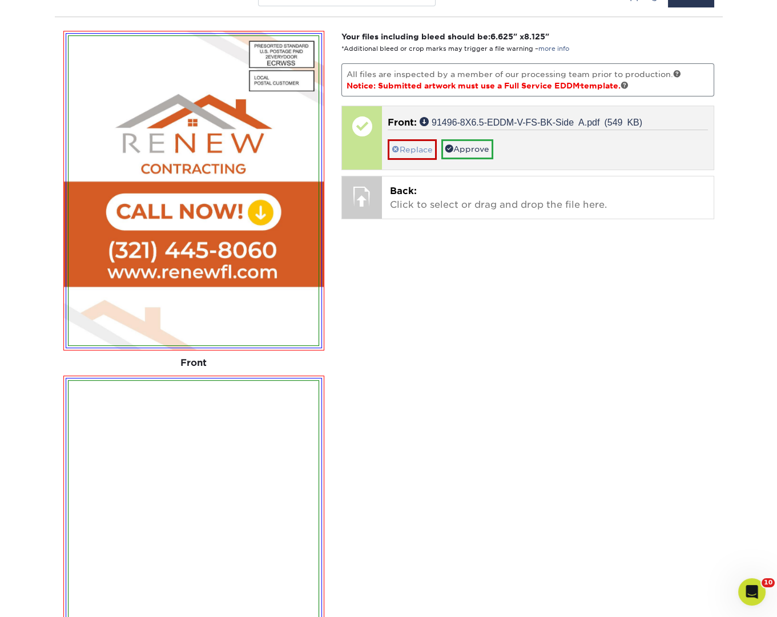
scroll to position [635, 0]
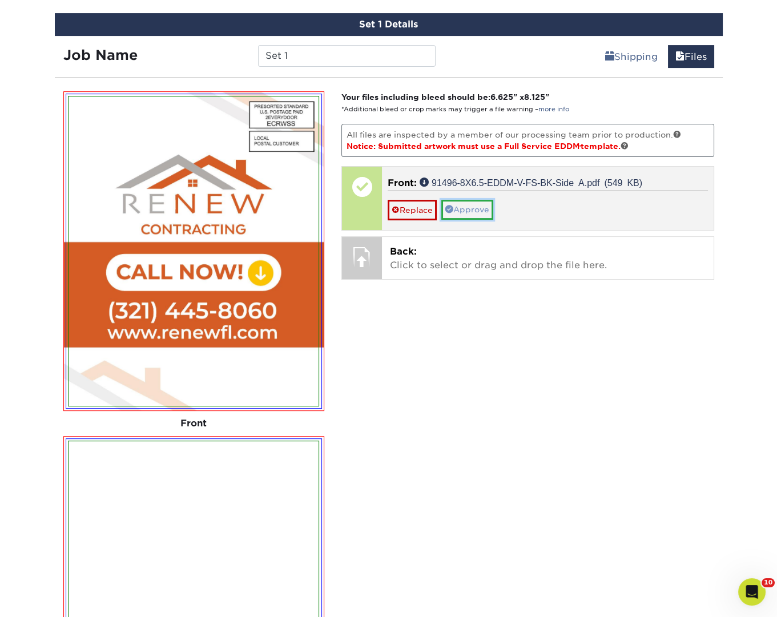
click at [465, 210] on link "Approve" at bounding box center [467, 209] width 52 height 19
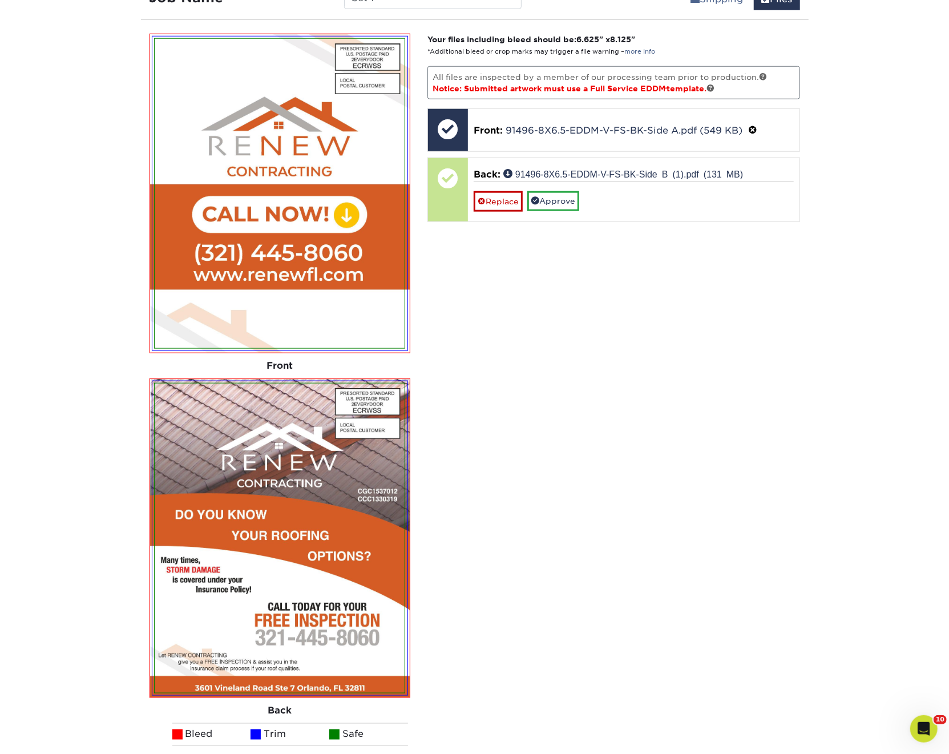
scroll to position [698, 0]
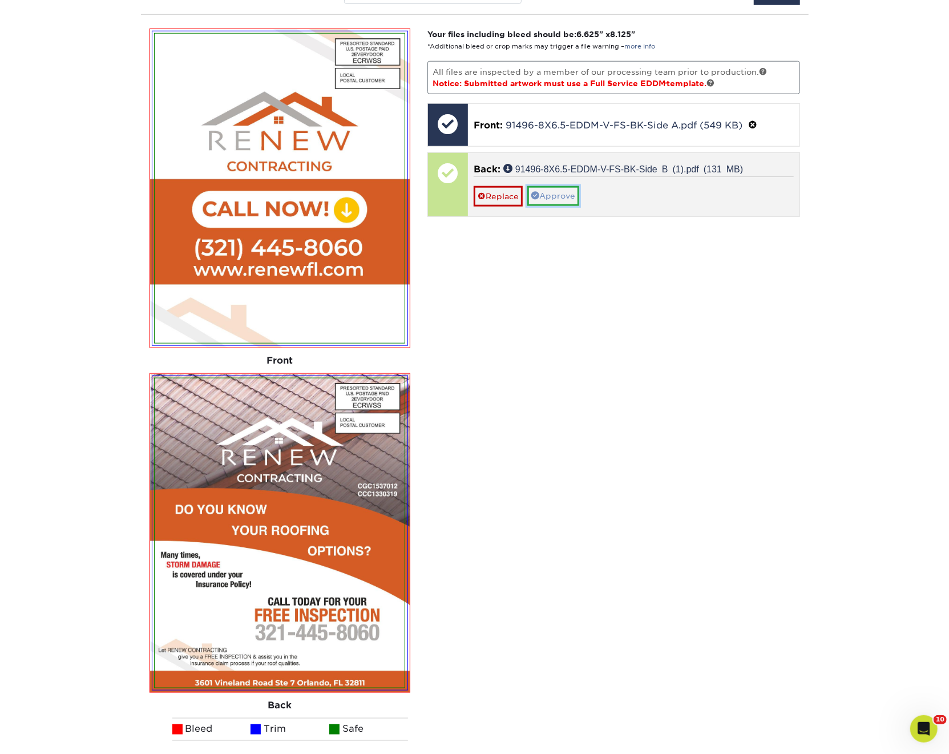
click at [553, 193] on link "Approve" at bounding box center [553, 195] width 52 height 19
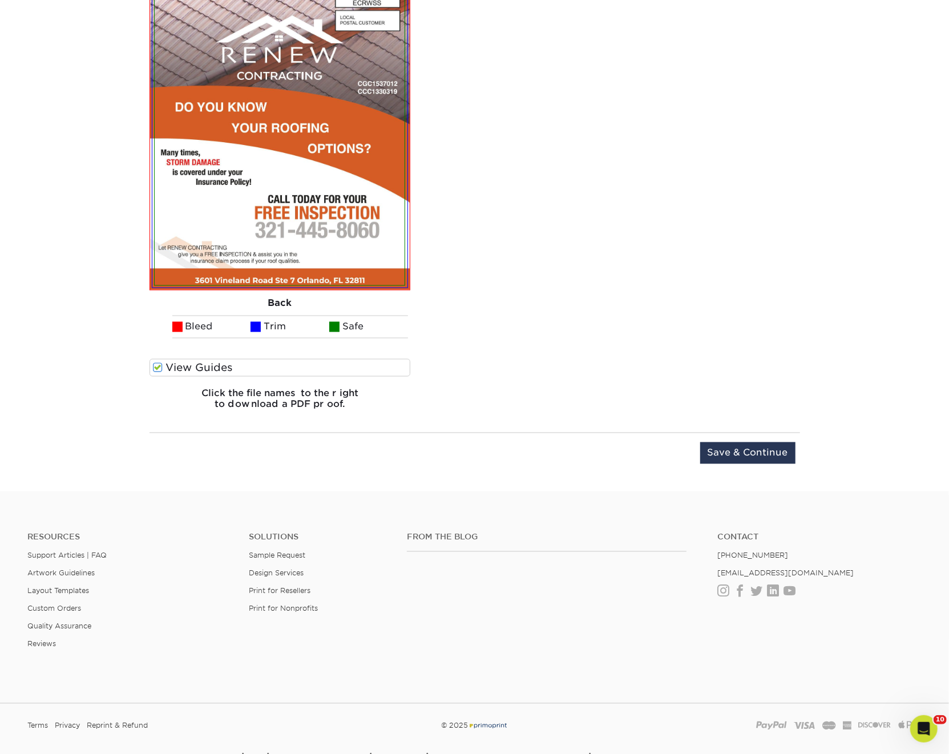
scroll to position [1171, 0]
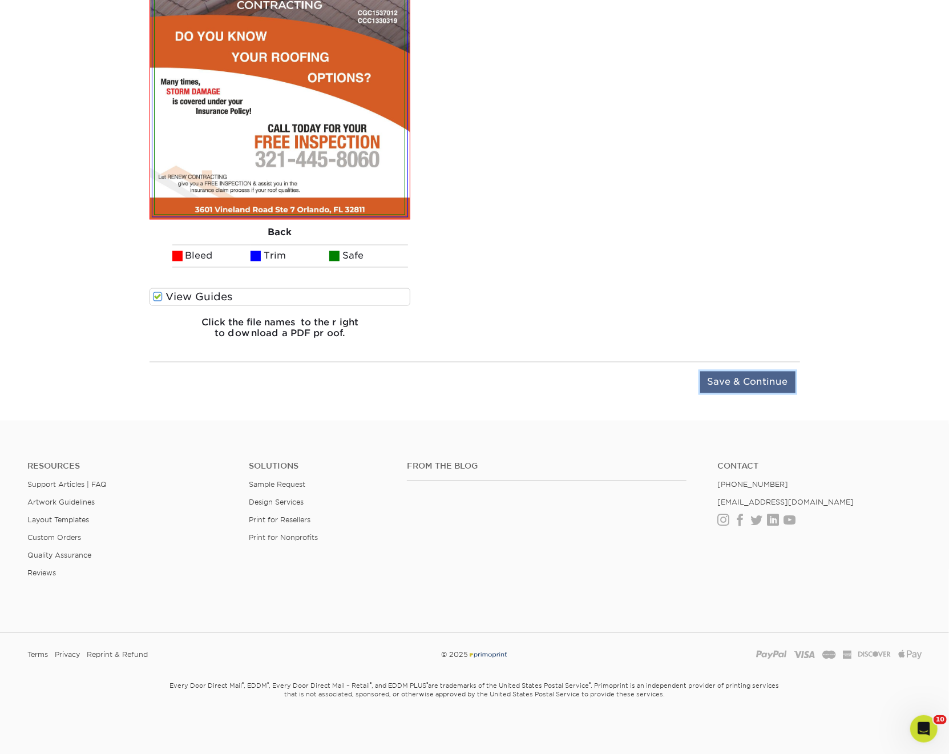
click at [758, 381] on input "Save & Continue" at bounding box center [747, 382] width 95 height 22
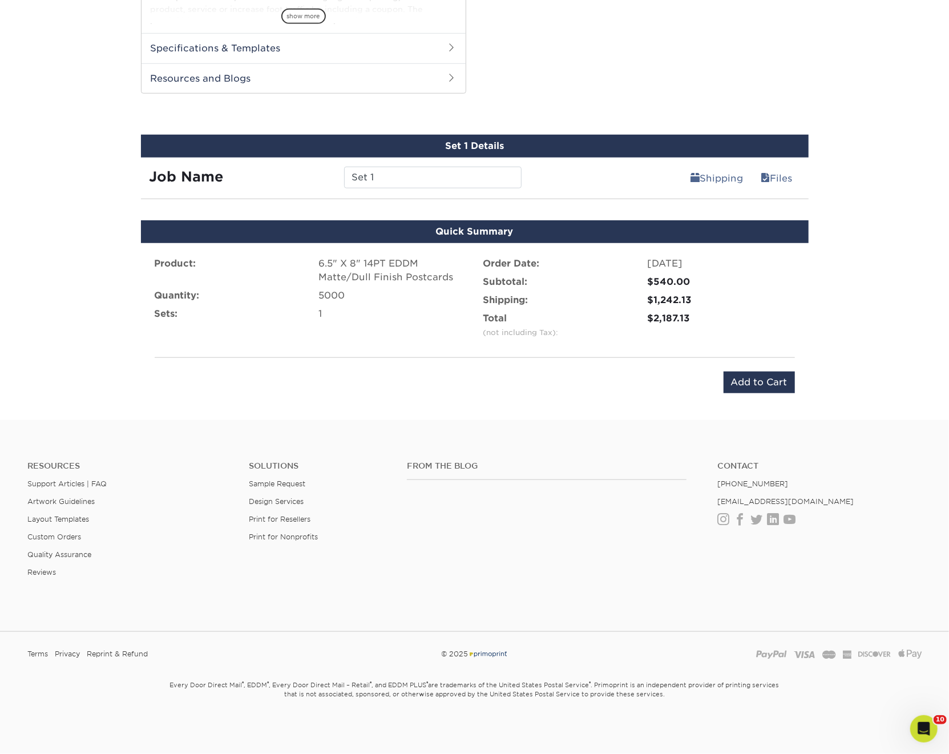
scroll to position [501, 0]
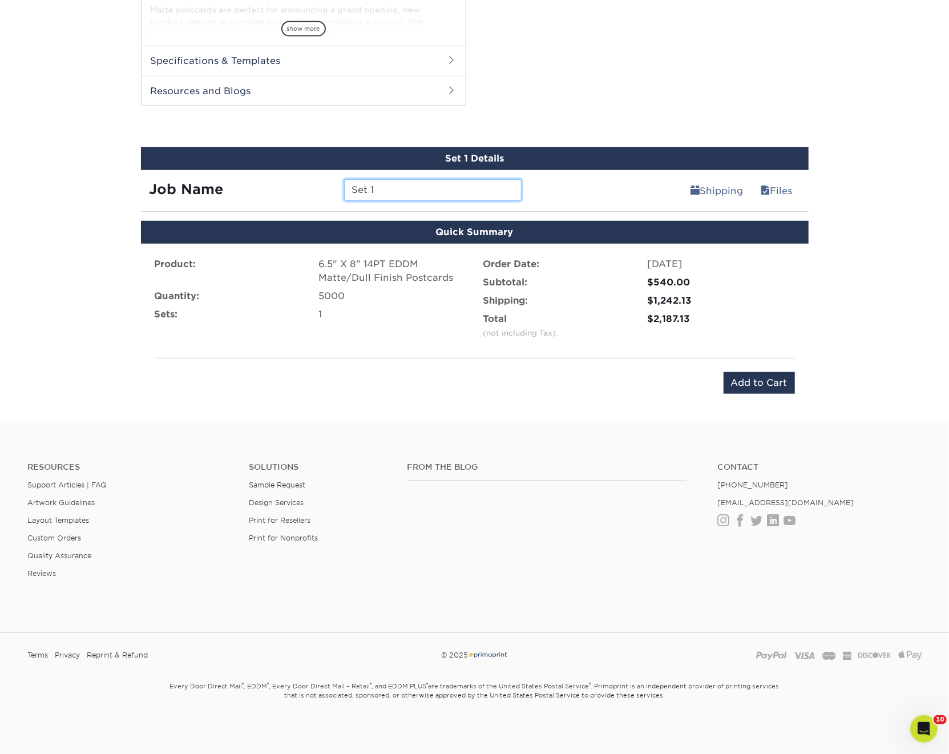
click at [390, 192] on input "Set 1" at bounding box center [432, 190] width 177 height 22
paste input "91496"
type input "91496"
click at [742, 393] on div "Product: 6.5" X 8" 14PT EDDM Matte/Dull Finish Postcards Quantity: 5000 Sets: 1…" at bounding box center [475, 326] width 668 height 164
click at [752, 382] on input "Add to Cart" at bounding box center [759, 383] width 71 height 22
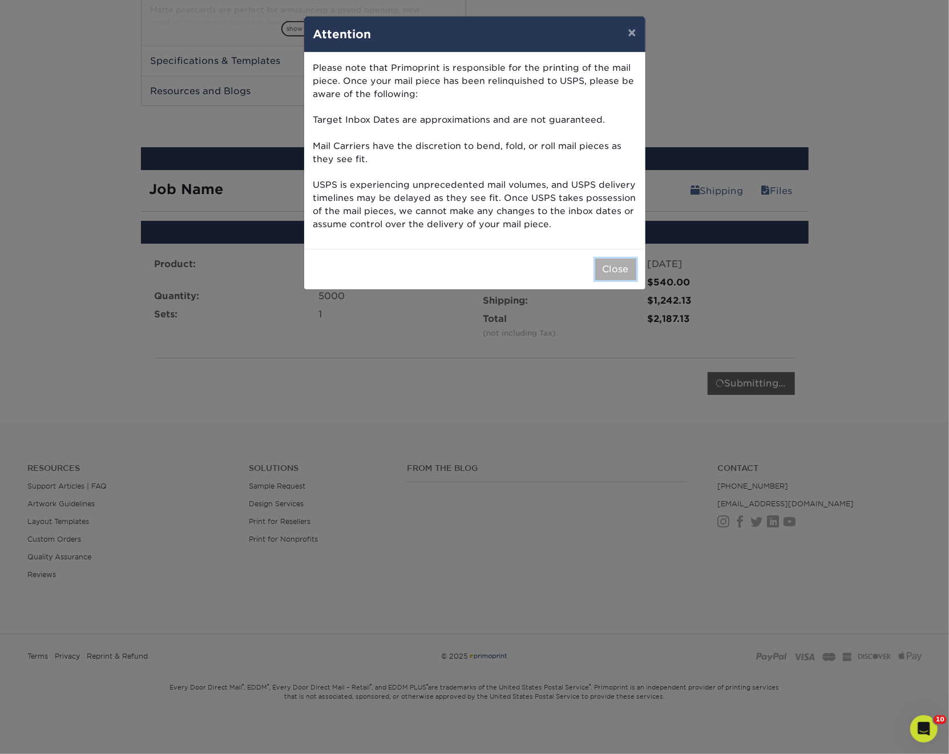
click at [616, 272] on button "Close" at bounding box center [615, 270] width 41 height 22
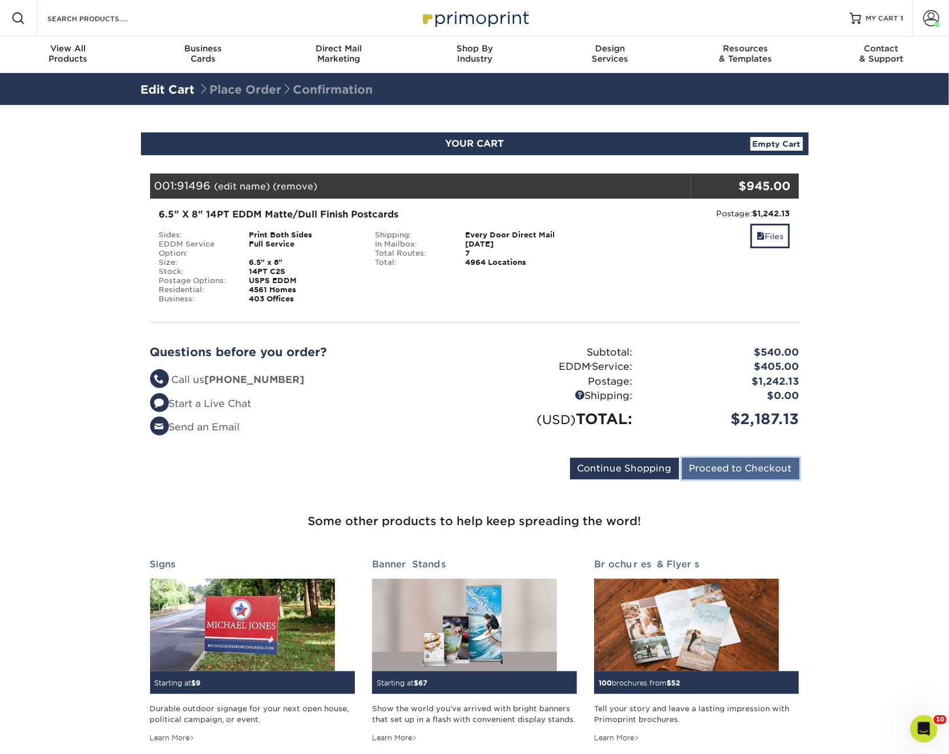
click at [725, 468] on input "Proceed to Checkout" at bounding box center [741, 469] width 118 height 22
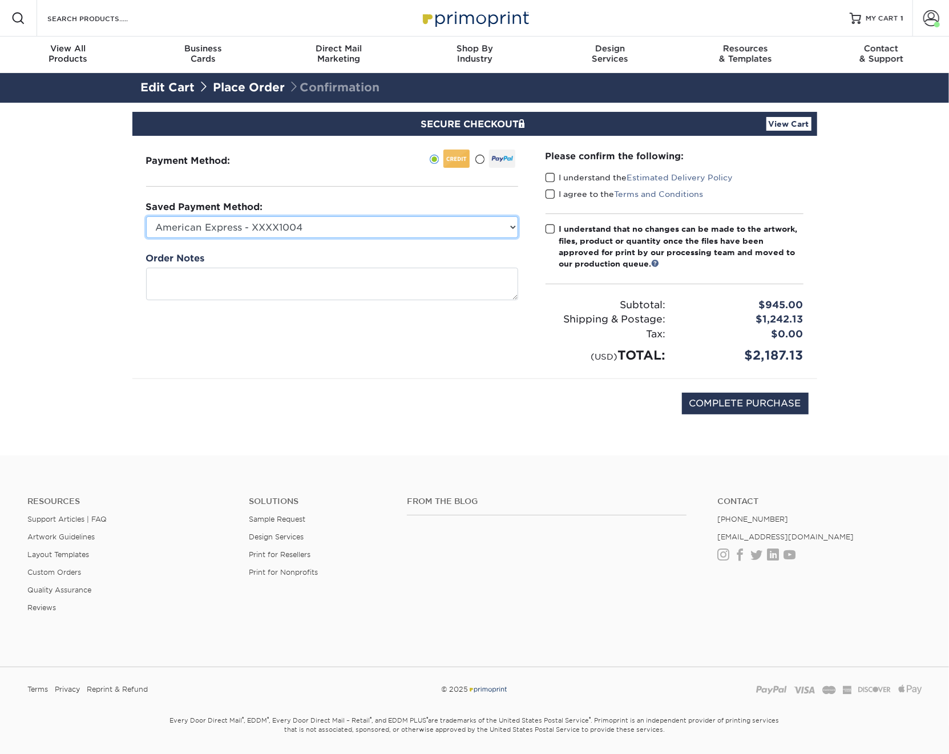
click at [272, 216] on select "American Express - XXXX1004 Visa - XXXX8490 American Express - XXXX3000 Visa - …" at bounding box center [332, 227] width 372 height 22
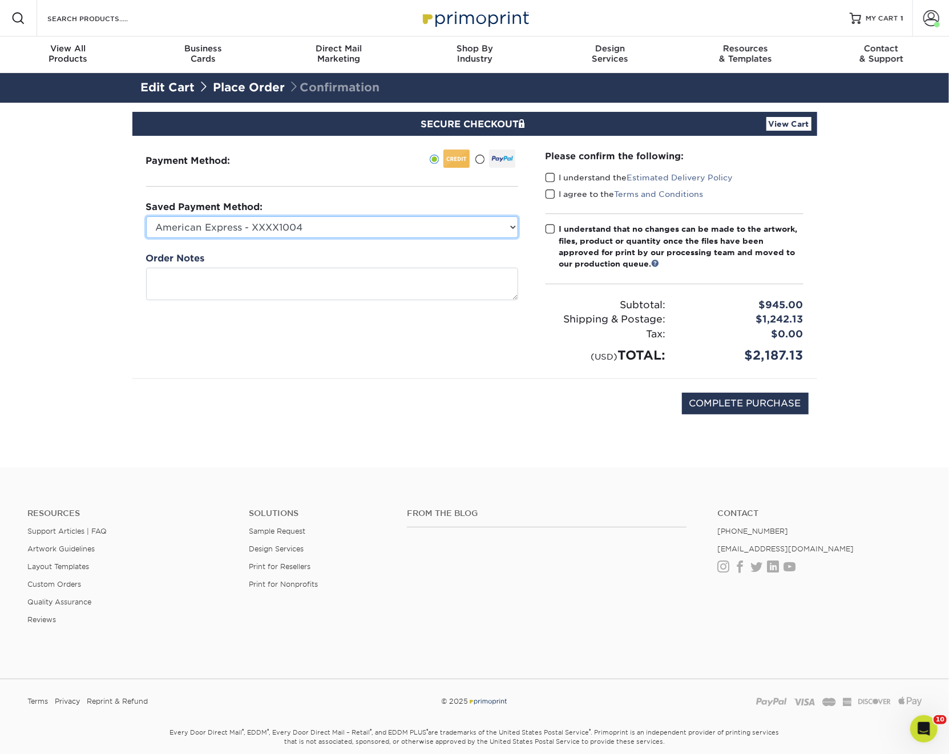
select select "68010"
click at [146, 216] on select "American Express - XXXX1004 Visa - XXXX8490 American Express - XXXX3000 Visa - …" at bounding box center [332, 227] width 372 height 22
click at [552, 180] on span at bounding box center [551, 177] width 10 height 11
click at [0, 0] on input "I understand the Estimated Delivery Policy" at bounding box center [0, 0] width 0 height 0
click at [547, 193] on span at bounding box center [551, 194] width 10 height 11
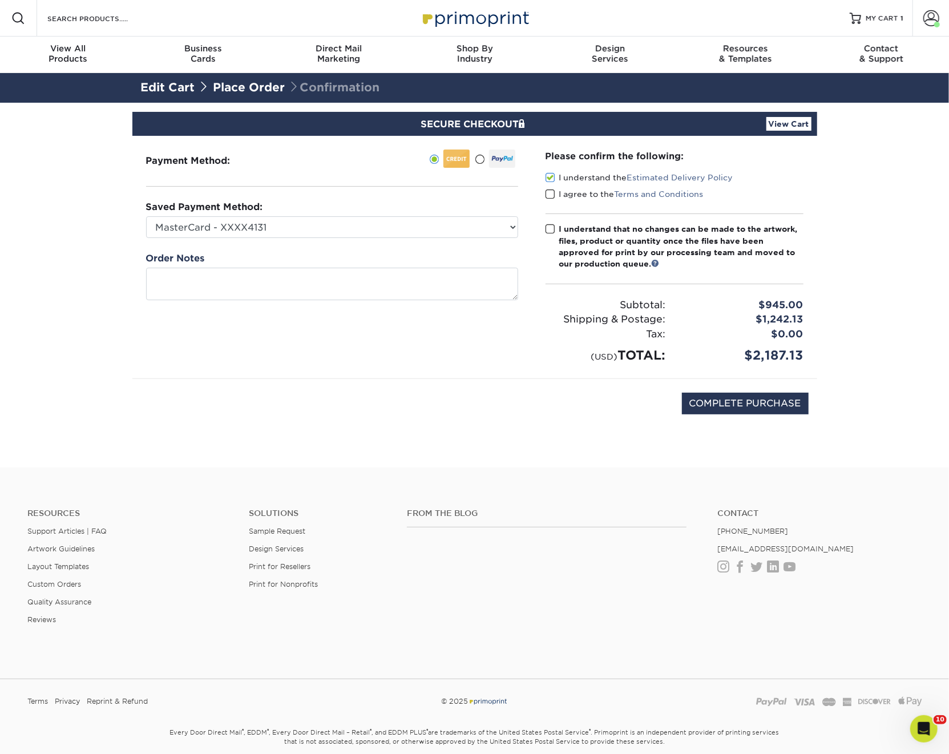
click at [0, 0] on input "I agree to the Terms and Conditions" at bounding box center [0, 0] width 0 height 0
click at [551, 228] on span at bounding box center [551, 229] width 10 height 11
click at [0, 0] on input "I understand that no changes can be made to the artwork, files, product or quan…" at bounding box center [0, 0] width 0 height 0
click at [356, 226] on select "American Express - XXXX1004 Visa - XXXX8490 American Express - XXXX3000 Visa - …" at bounding box center [332, 227] width 372 height 22
select select
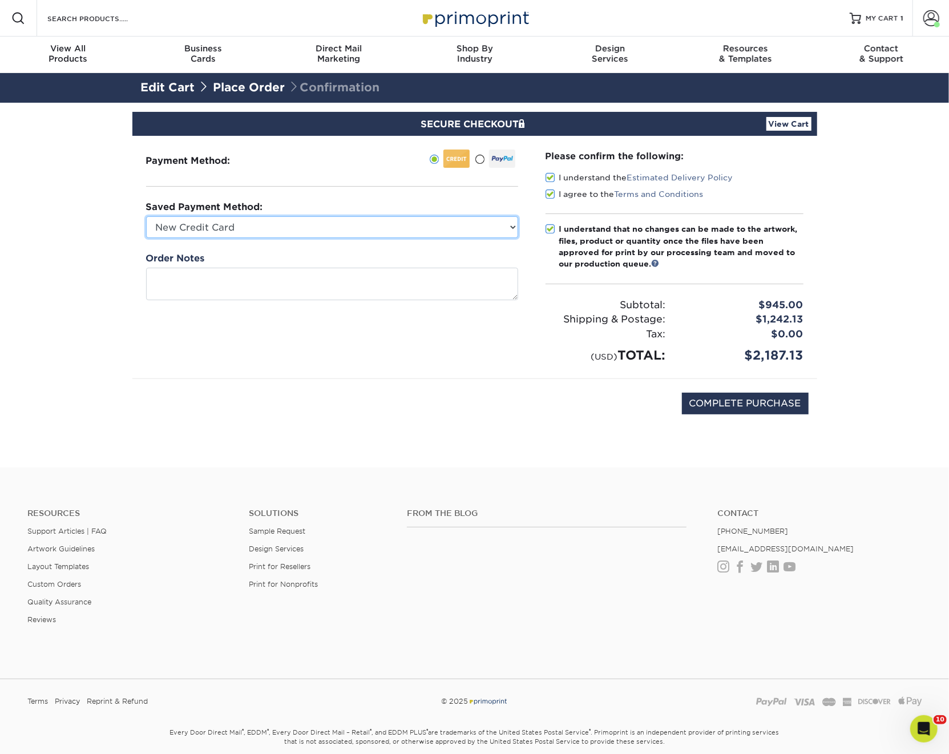
click at [146, 216] on select "American Express - XXXX1004 Visa - XXXX8490 American Express - XXXX3000 Visa - …" at bounding box center [332, 227] width 372 height 22
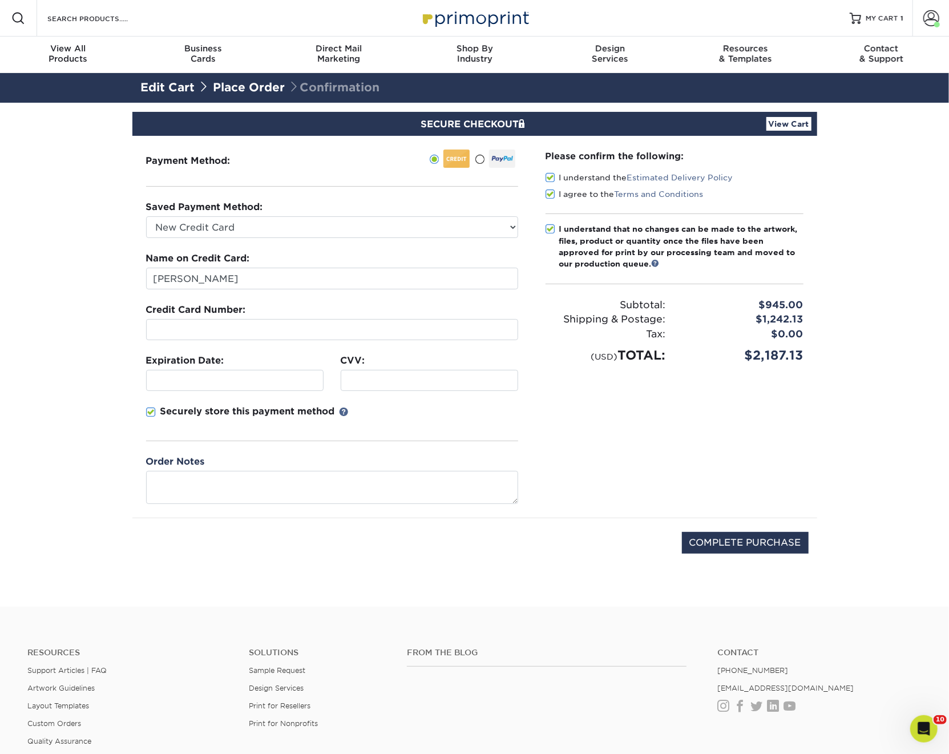
click at [191, 321] on div at bounding box center [332, 329] width 372 height 21
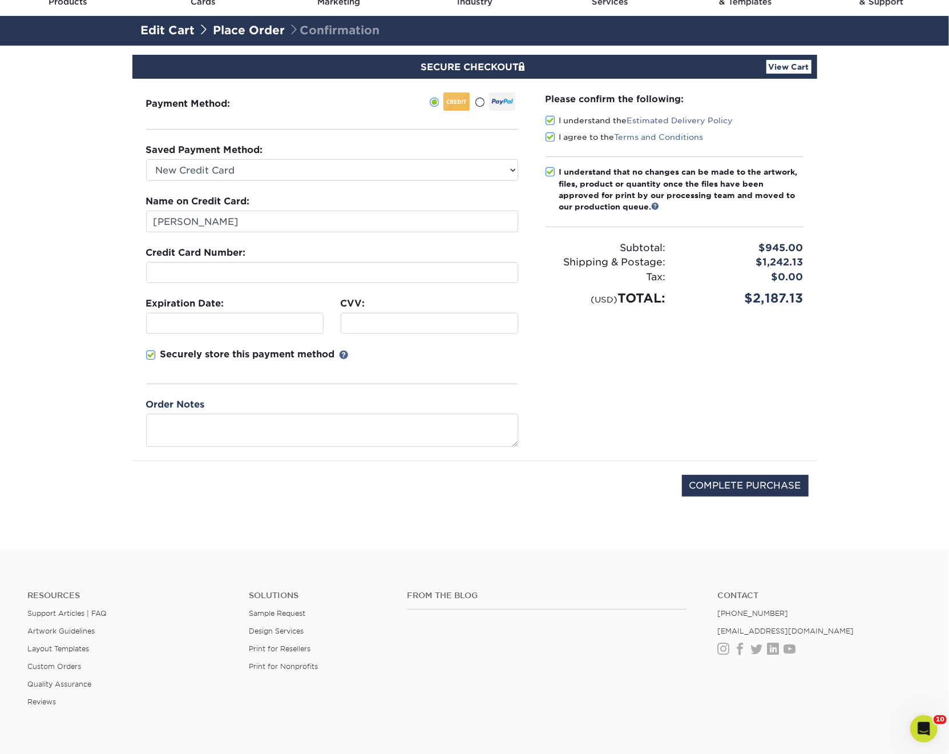
scroll to position [66, 0]
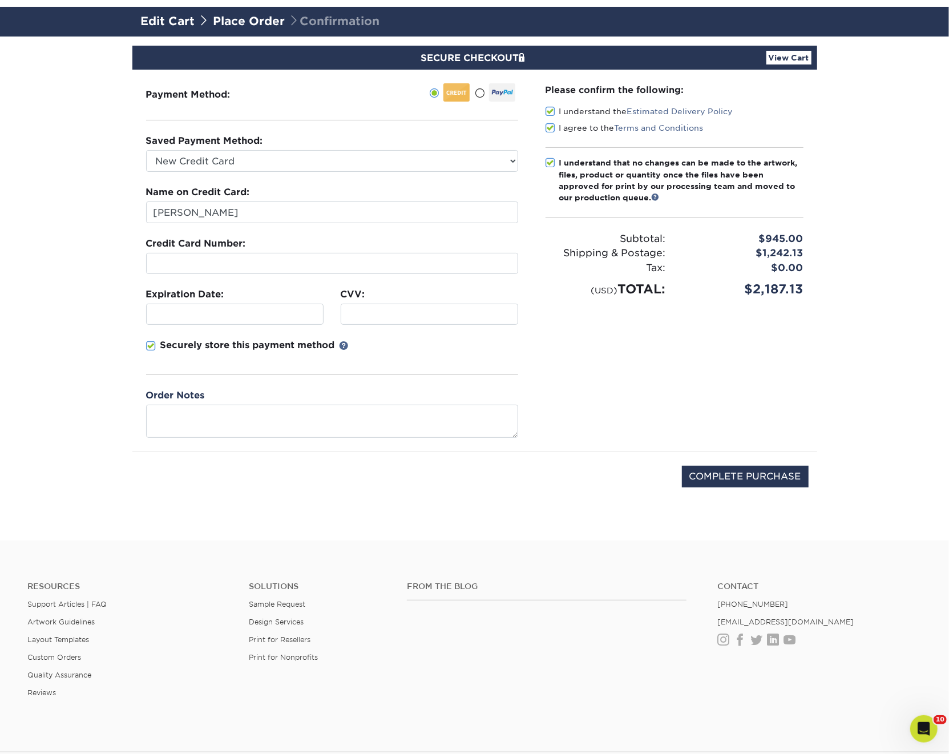
click at [78, 350] on section "SECURE CHECKOUT View Cart Payment Method: Saved Payment Method:" at bounding box center [474, 289] width 949 height 504
click at [228, 154] on select "American Express - XXXX1004 Visa - XXXX8490 American Express - XXXX3000 Visa - …" at bounding box center [332, 161] width 372 height 22
click at [146, 150] on select "American Express - XXXX1004 Visa - XXXX8490 American Express - XXXX3000 Visa - …" at bounding box center [332, 161] width 372 height 22
click at [86, 298] on section "SECURE CHECKOUT View Cart Payment Method: Saved Payment Method:" at bounding box center [474, 289] width 949 height 504
click at [265, 419] on textarea at bounding box center [332, 421] width 372 height 33
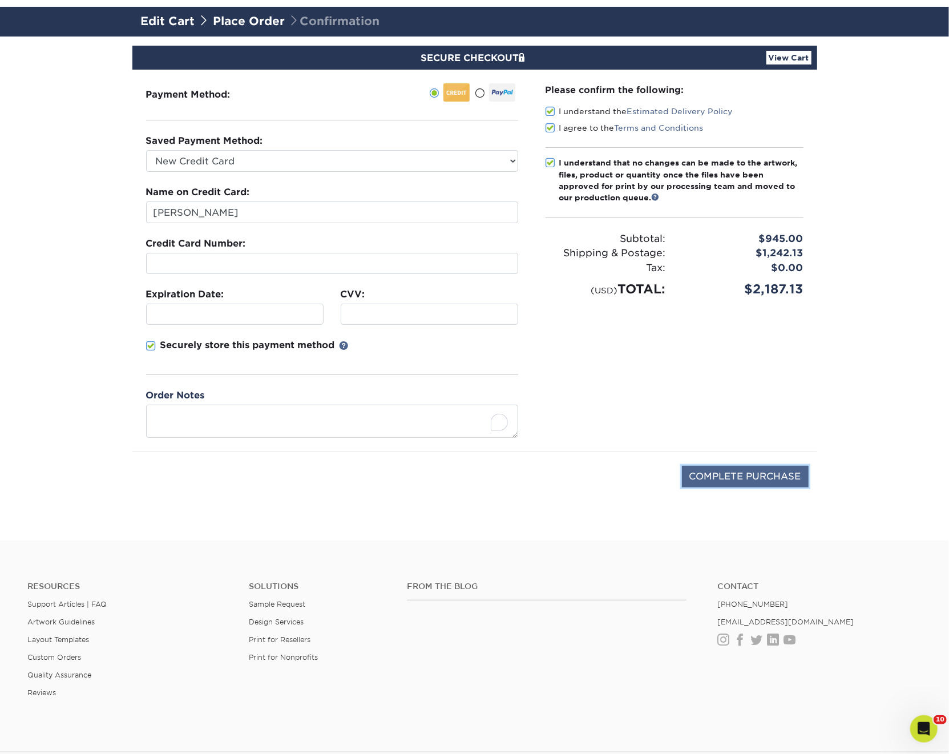
click at [738, 482] on input "COMPLETE PURCHASE" at bounding box center [745, 477] width 127 height 22
type input "PROCESSING, PLEASE WAIT..."
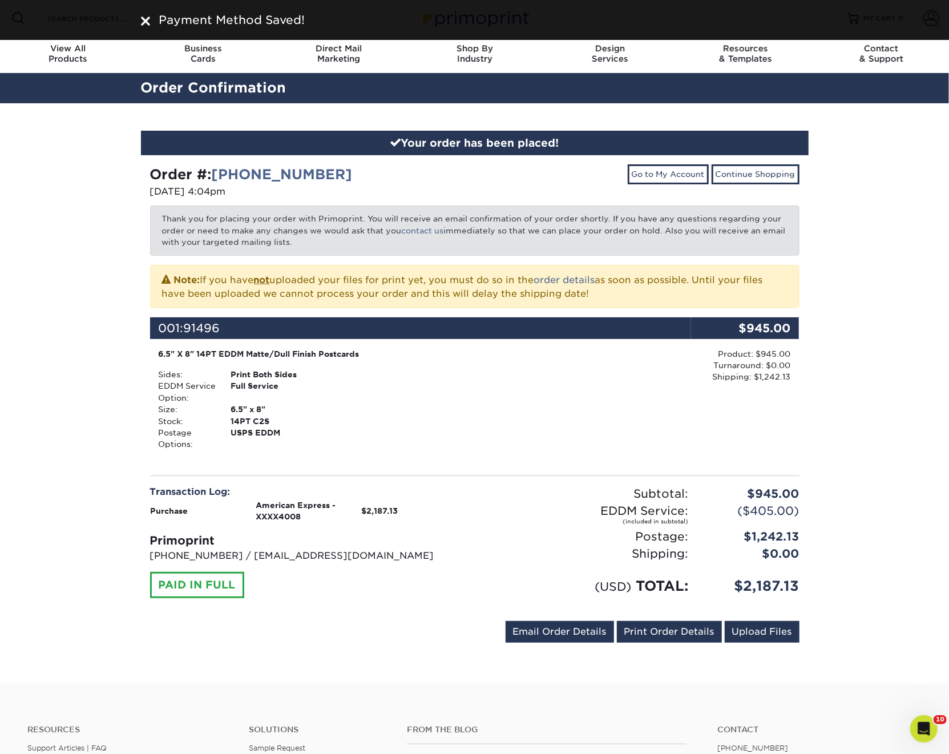
drag, startPoint x: 368, startPoint y: 172, endPoint x: 149, endPoint y: 176, distance: 219.2
click at [150, 176] on div "Order #: [PHONE_NUMBER]" at bounding box center [308, 174] width 316 height 21
copy strong "Order #: [PHONE_NUMBER]"
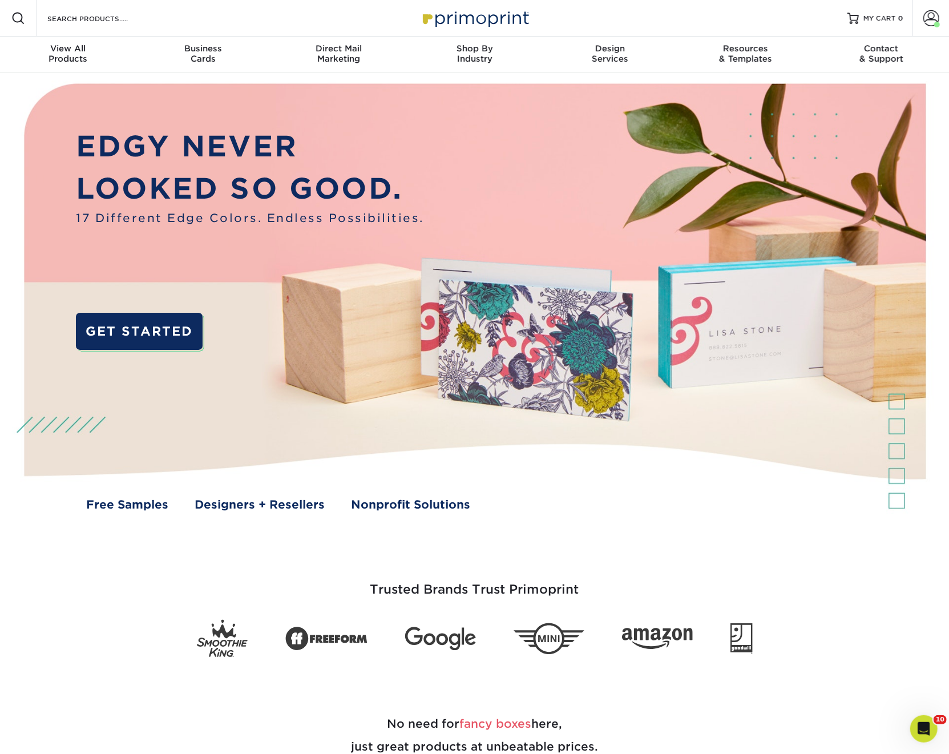
drag, startPoint x: 187, startPoint y: 9, endPoint x: 177, endPoint y: 11, distance: 10.0
click at [180, 11] on div "Resources Menu Search Products Account [PERSON_NAME] Client Account Dashboard A…" at bounding box center [474, 18] width 949 height 37
click at [51, 18] on input "Search Products" at bounding box center [101, 18] width 111 height 14
paste input "70LB Text Premium Uncoated Brochures & Flyers"
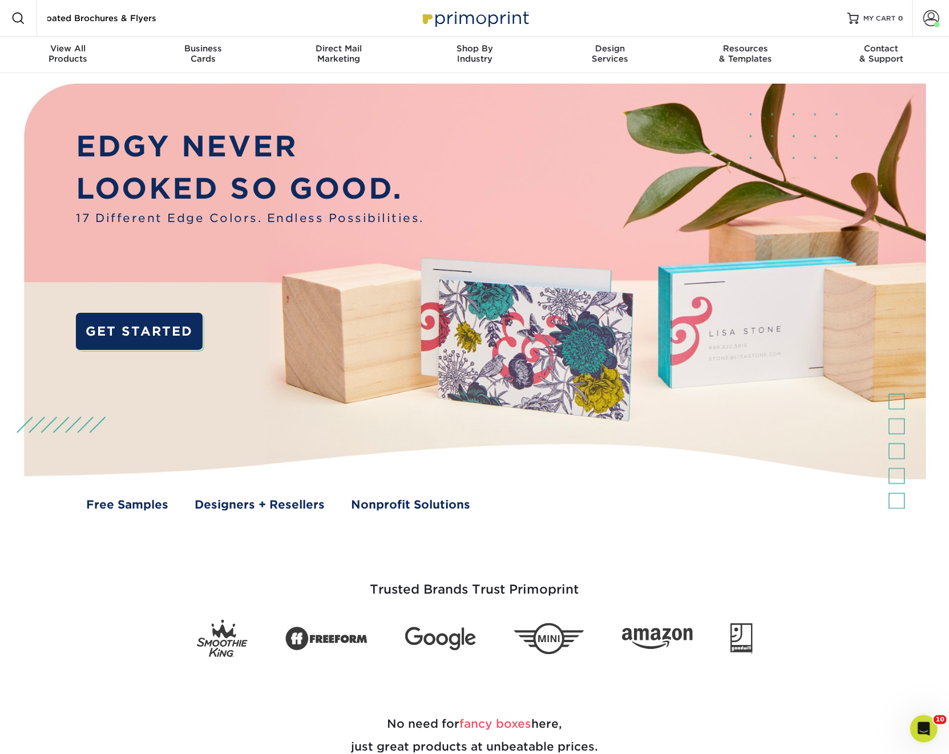
type input "70LB Text Premium Uncoated Brochures & Flyers"
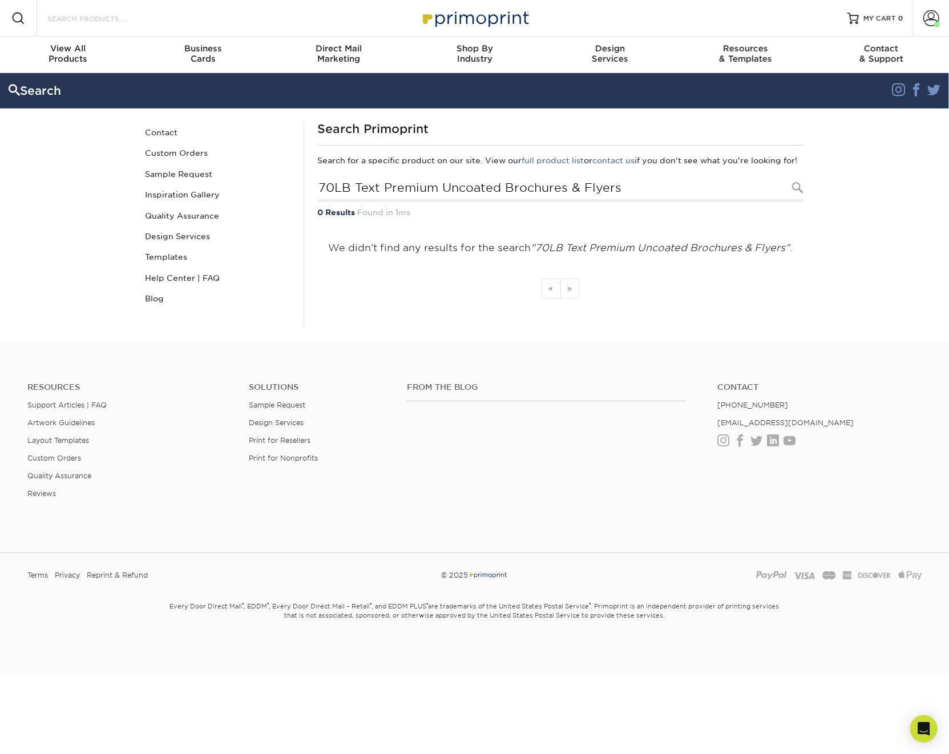
click at [91, 21] on input "Search Products" at bounding box center [101, 18] width 111 height 14
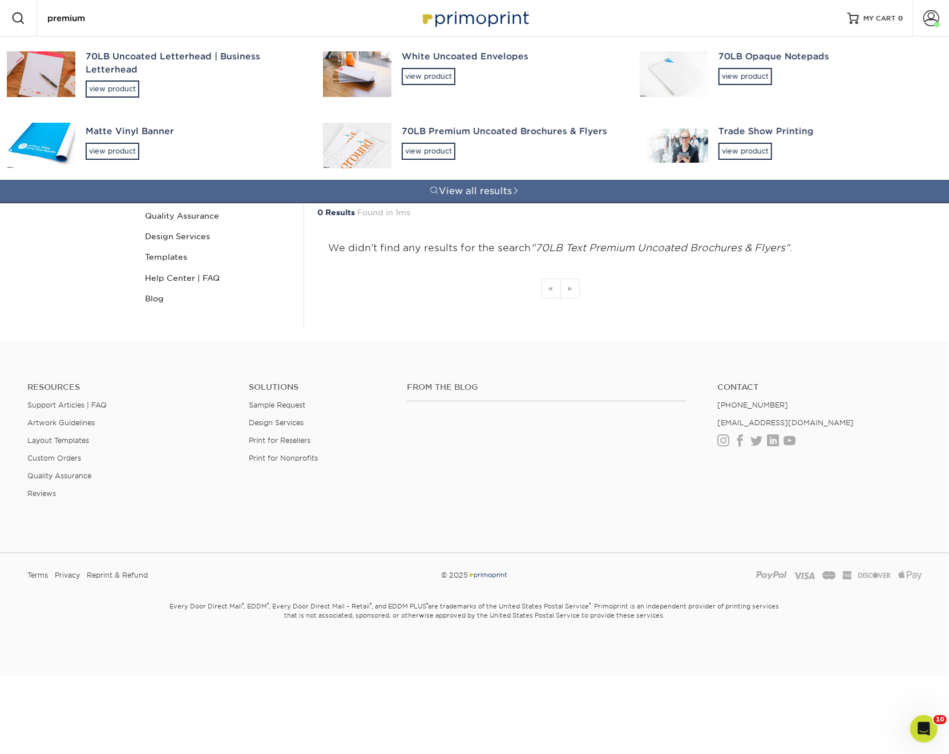
type input "premium"
click at [466, 131] on div "70LB Premium Uncoated Brochures & Flyers" at bounding box center [510, 131] width 217 height 13
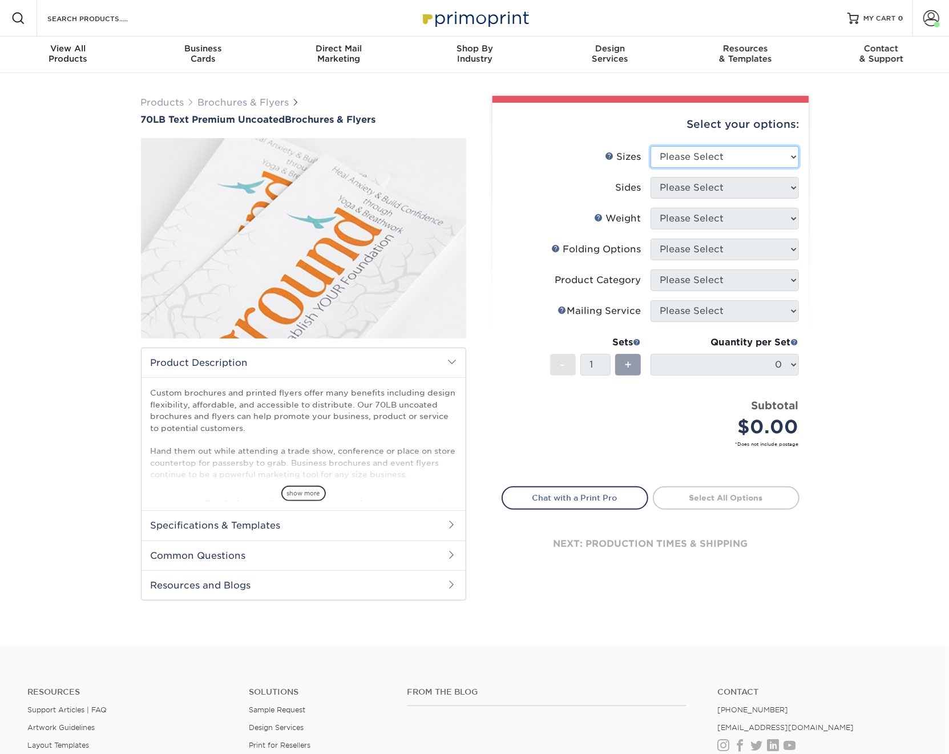
click at [709, 150] on select "Please Select 3.67" x 8.5" 4" x 6" 4" x 8.5" 4" x 9" 4.25" x 5.5" 4.25" x 11" 5…" at bounding box center [725, 157] width 148 height 22
select select "8.50x11.00"
click at [651, 146] on select "Please Select 3.67" x 8.5" 4" x 6" 4" x 8.5" 4" x 9" 4.25" x 5.5" 4.25" x 11" 5…" at bounding box center [725, 157] width 148 height 22
click at [688, 187] on select "Please Select Print Both Sides Print Front Only" at bounding box center [725, 188] width 148 height 22
select select "13abbda7-1d64-4f25-8bb2-c179b224825d"
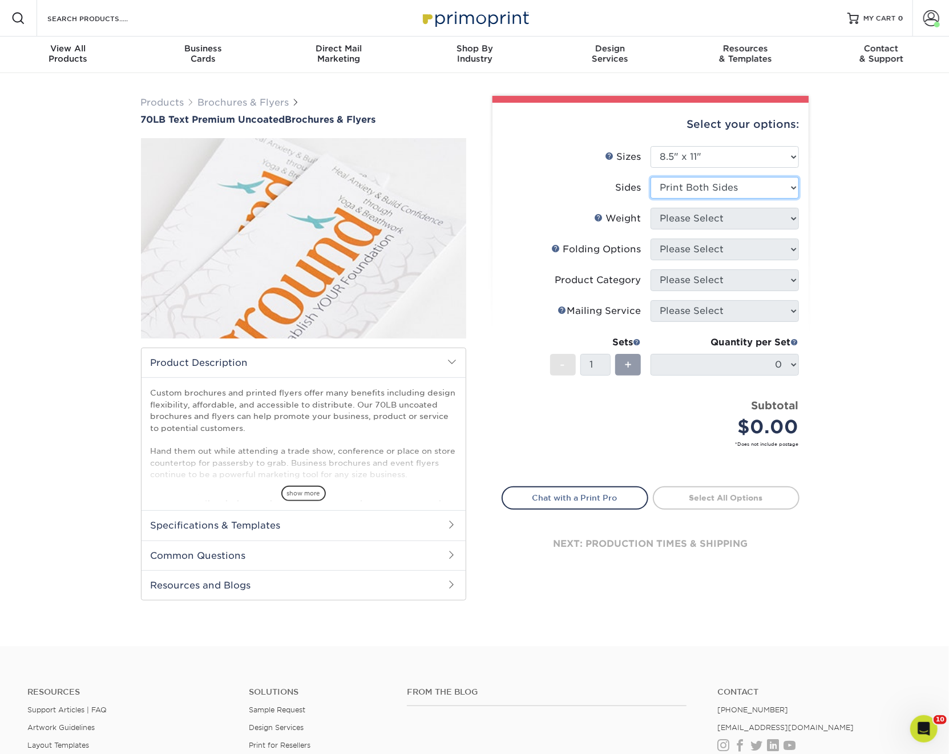
click at [651, 177] on select "Please Select Print Both Sides Print Front Only" at bounding box center [725, 188] width 148 height 22
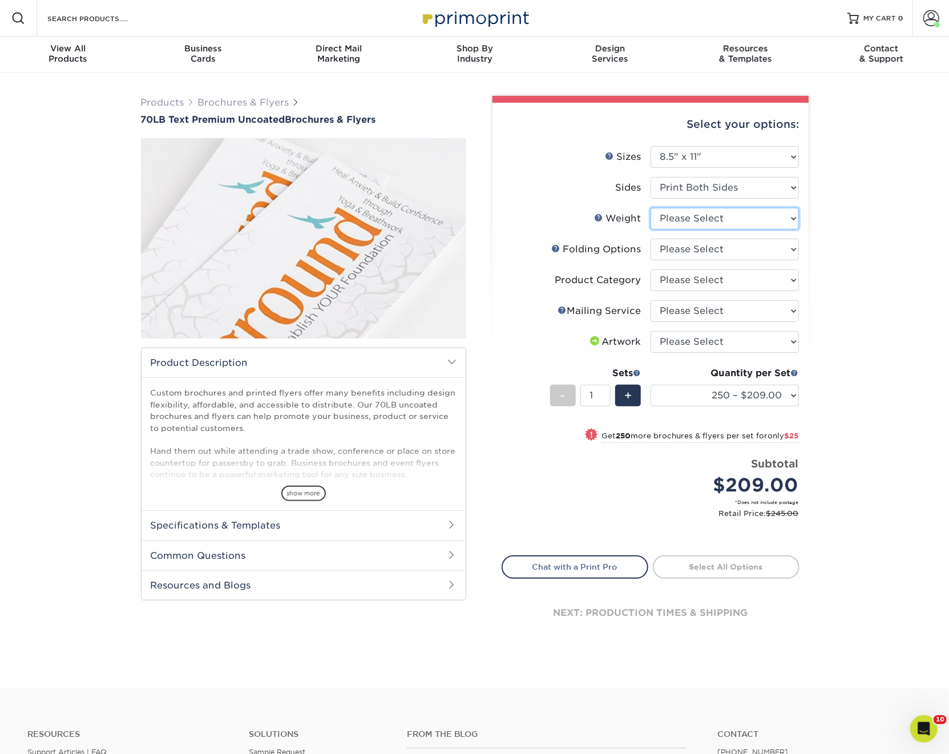
click at [694, 215] on select "Please Select 70LB" at bounding box center [725, 219] width 148 height 22
select select "70LB"
click at [651, 208] on select "Please Select 70LB" at bounding box center [725, 219] width 148 height 22
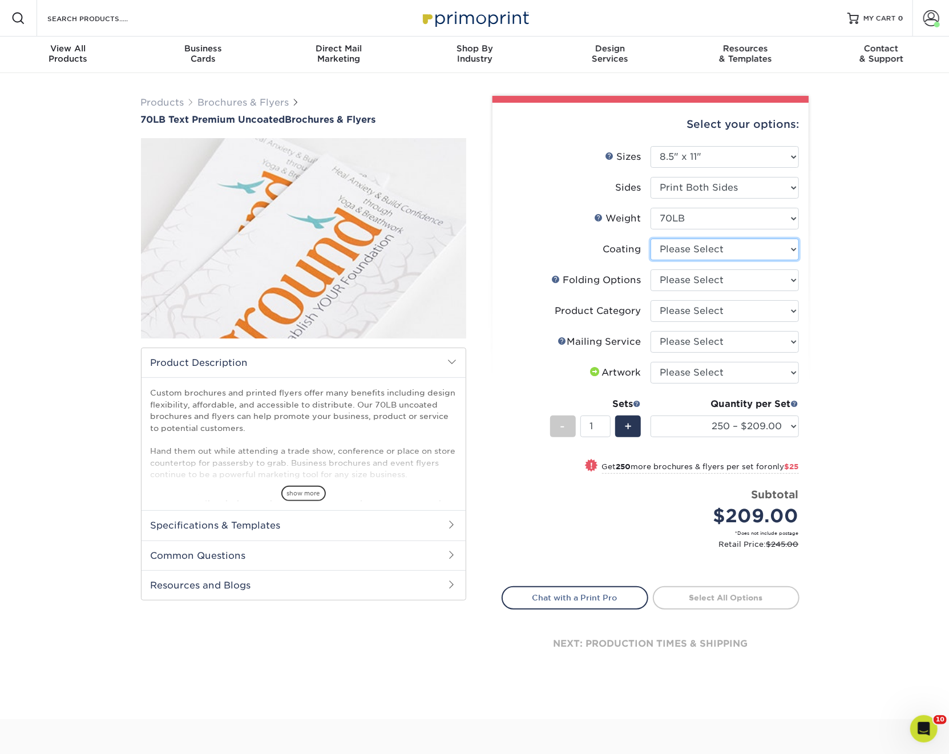
click at [671, 256] on select at bounding box center [725, 250] width 148 height 22
select select "3e7618de-abca-4bda-9f97-8b9129e913d8"
click at [651, 239] on select at bounding box center [725, 250] width 148 height 22
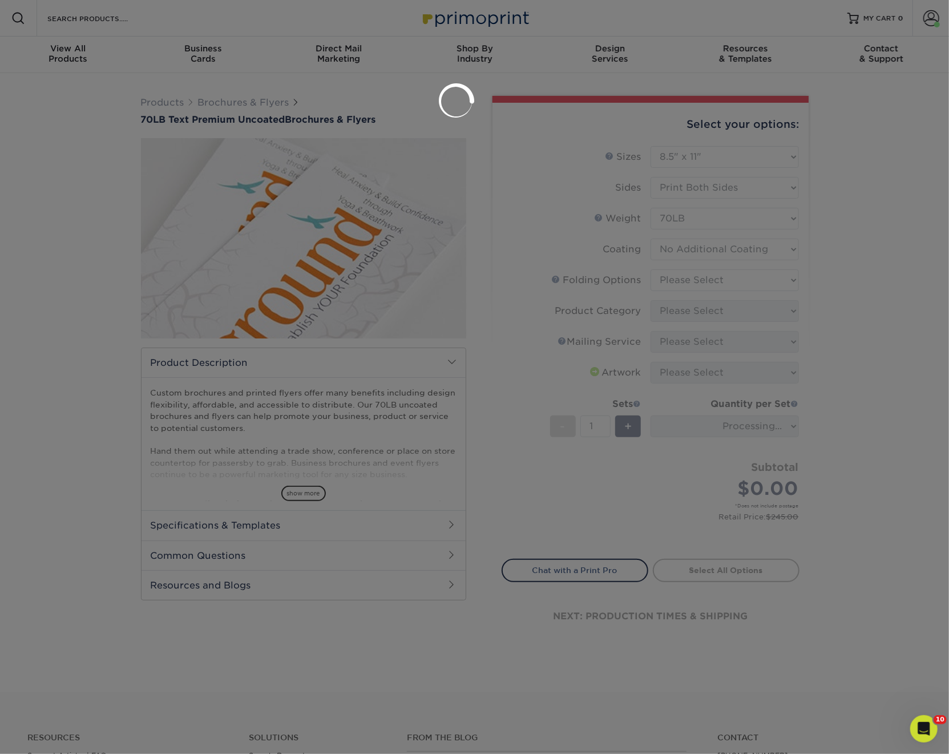
click at [678, 276] on div at bounding box center [474, 377] width 949 height 754
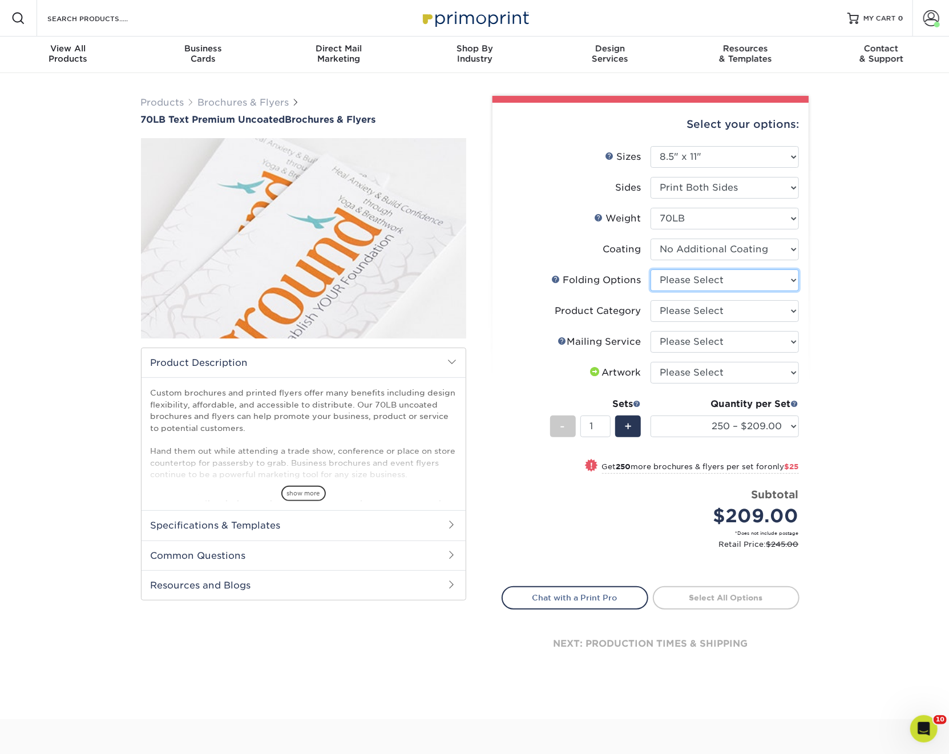
click at [685, 280] on select "Please Select FLAT - No Folding Accordion Fold Half-Fold (Vertical) Half-Fold (…" at bounding box center [725, 280] width 148 height 22
select select "9b1d5825-34d1-4721-9874-ed79abb003d7"
click at [651, 269] on select "Please Select FLAT - No Folding Accordion Fold Half-Fold (Vertical) Half-Fold (…" at bounding box center [725, 280] width 148 height 22
click at [684, 310] on select "Please Select Flyers and Brochures" at bounding box center [725, 311] width 148 height 22
select select "1a668080-6b7c-4174-b399-2c3833b27ef4"
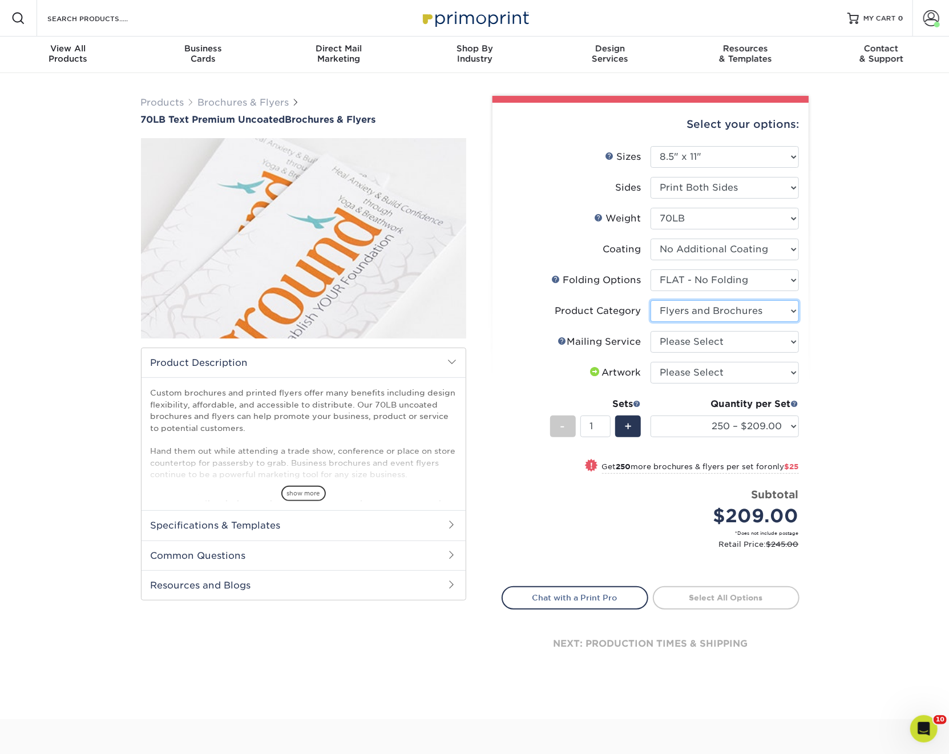
click at [651, 300] on select "Please Select Flyers and Brochures" at bounding box center [725, 311] width 148 height 22
click at [683, 342] on select "Please Select No Direct Mailing Service No, I will mail/stamp/imprint Direct Ma…" at bounding box center [725, 342] width 148 height 22
select select "3e5e9bdd-d78a-4c28-a41d-fe1407925ca6"
click at [651, 331] on select "Please Select No Direct Mailing Service No, I will mail/stamp/imprint Direct Ma…" at bounding box center [725, 342] width 148 height 22
click at [679, 376] on select "Please Select I will upload files I need a design - $175" at bounding box center [725, 373] width 148 height 22
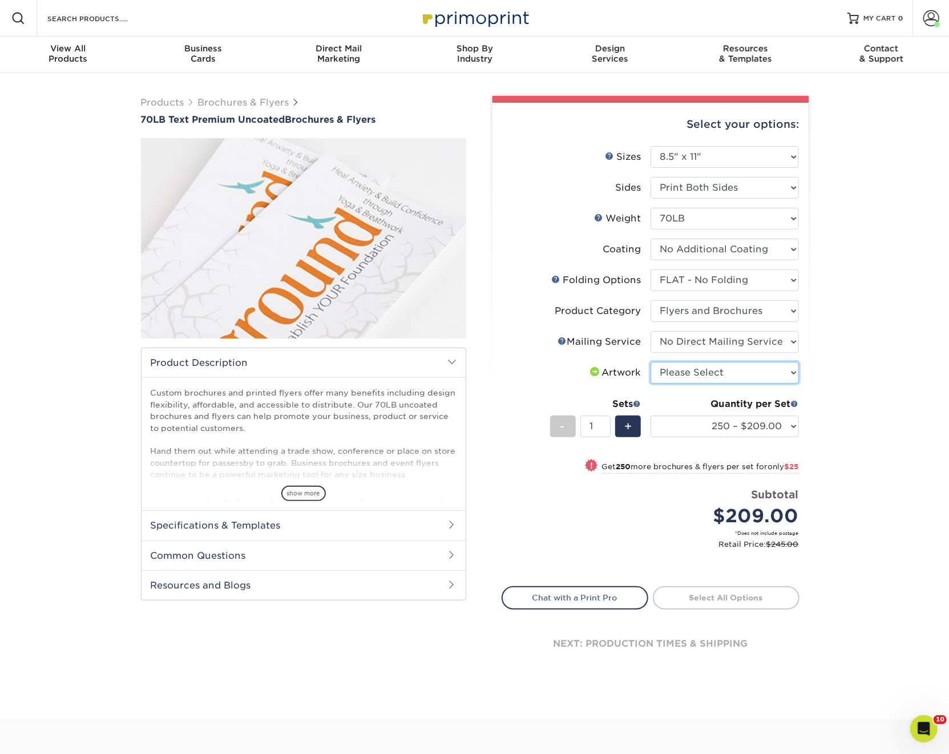
select select "upload"
click at [651, 362] on select "Please Select I will upload files I need a design - $175" at bounding box center [725, 373] width 148 height 22
click at [712, 430] on select "250 – $209.00 500 – $234.00 750 – $238.00 1000 – $242.00 1500 – $273.00 2000 – …" at bounding box center [725, 426] width 148 height 22
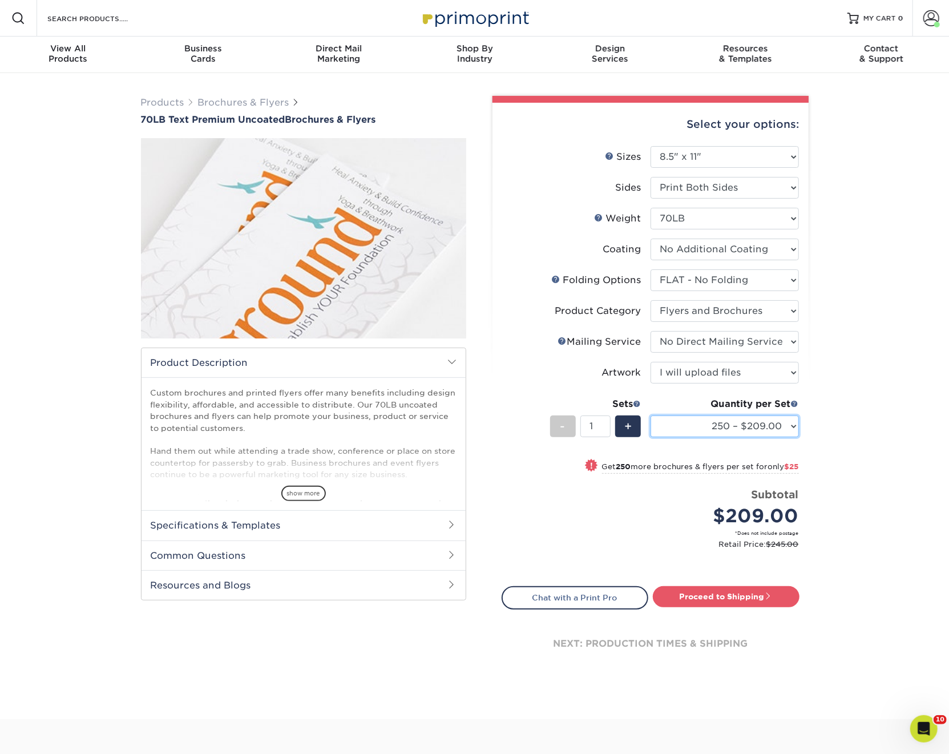
select select "5000 – $492.00"
click at [651, 415] on select "250 – $209.00 500 – $234.00 750 – $238.00 1000 – $242.00 1500 – $273.00 2000 – …" at bounding box center [725, 426] width 148 height 22
click at [736, 598] on link "Proceed to Shipping" at bounding box center [726, 596] width 147 height 21
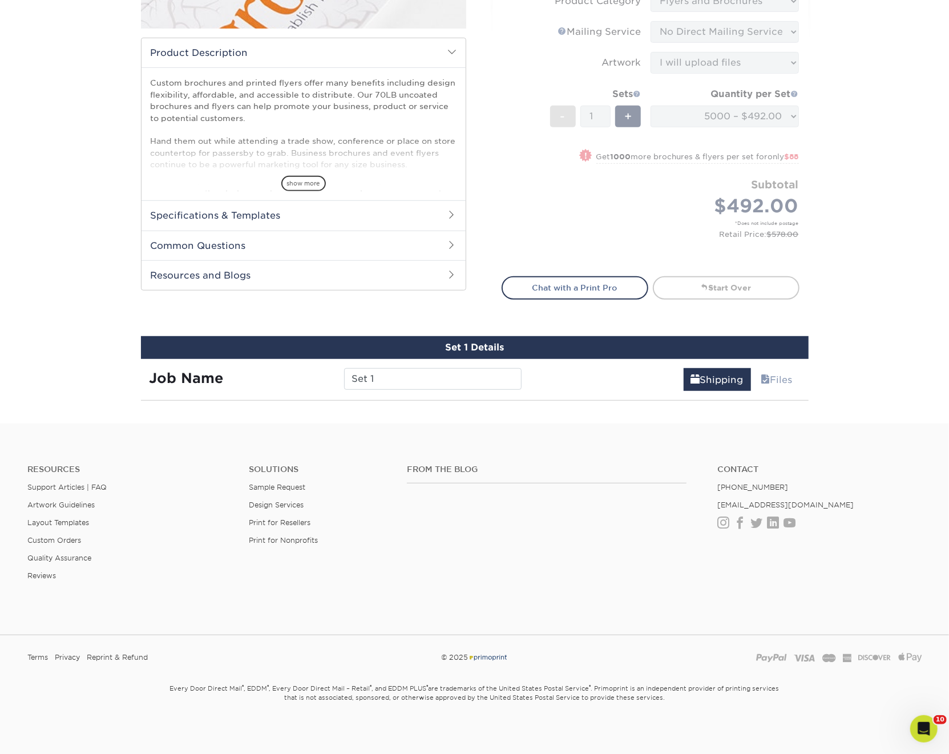
scroll to position [600, 0]
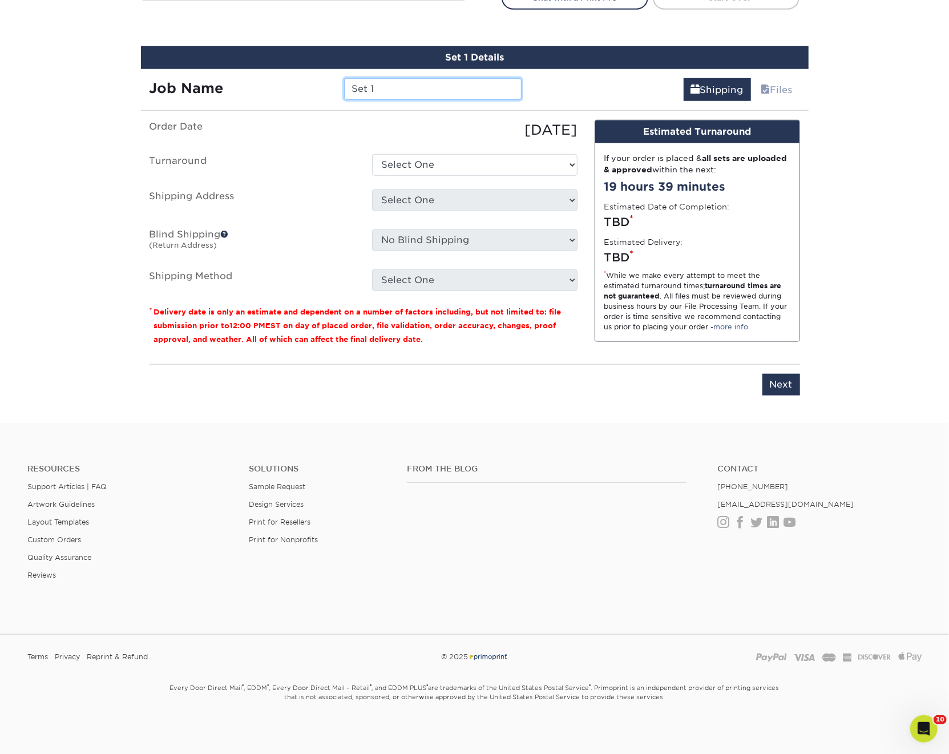
click at [391, 89] on input "Set 1" at bounding box center [432, 89] width 177 height 22
type input "93437"
click at [425, 161] on select "Select One 2-4 Business Days 2 Day Next Business Day" at bounding box center [474, 165] width 205 height 22
select select "823d533f-552f-4cbe-85a4-a2c7418f2ef9"
click at [372, 154] on select "Select One 2-4 Business Days 2 Day Next Business Day" at bounding box center [474, 165] width 205 height 22
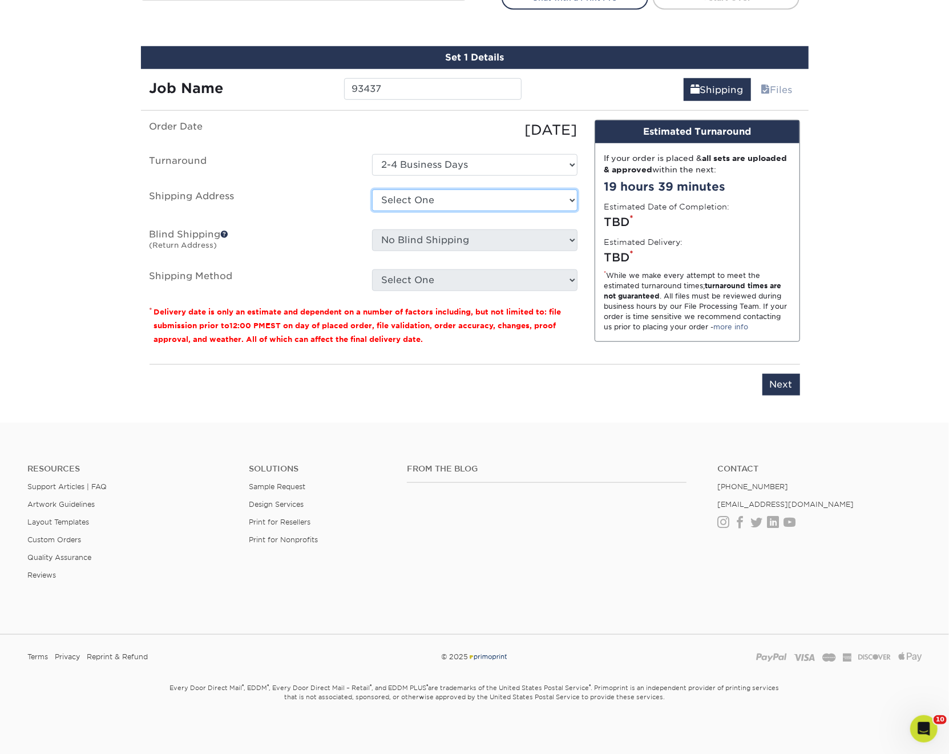
click at [430, 192] on select "Select One ACTION [PERSON_NAME] [PERSON_NAME] AMEX [PERSON_NAME] Aspen Ridge At…" at bounding box center [474, 200] width 205 height 22
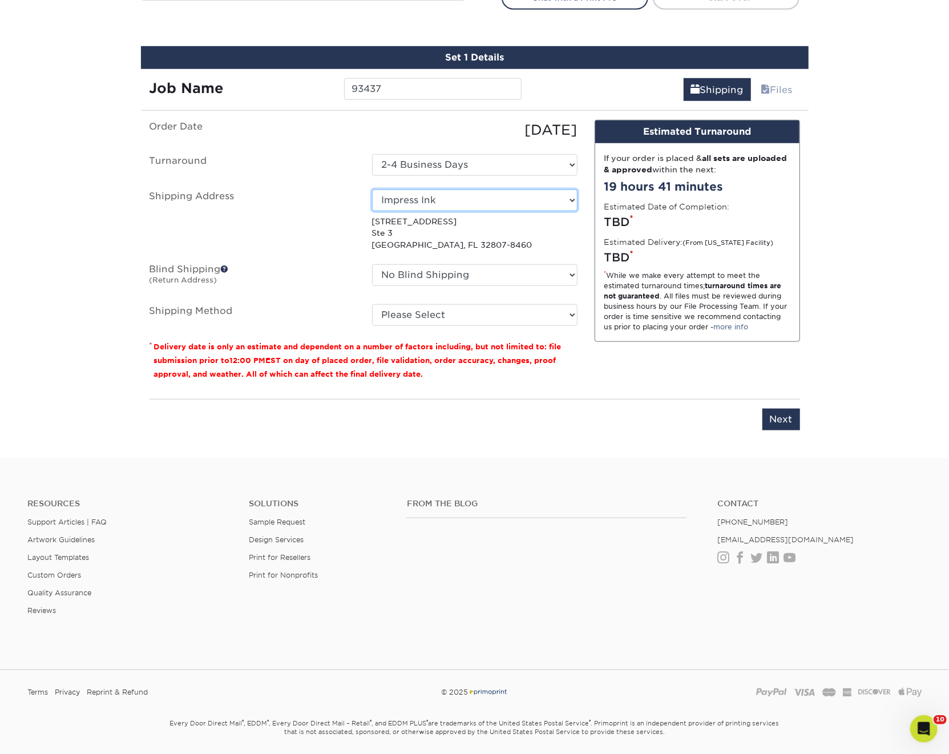
click at [405, 198] on select "Select One ACTION [PERSON_NAME] [PERSON_NAME] AMEX [PERSON_NAME] Aspen Ridge At…" at bounding box center [474, 200] width 205 height 22
select select "54022"
click at [449, 273] on select "No Blind Shipping ACTION [PERSON_NAME] [PERSON_NAME] AMEX [PERSON_NAME] Aspen R…" at bounding box center [474, 275] width 205 height 22
select select "54022"
click at [372, 264] on select "No Blind Shipping ACTION [PERSON_NAME] [PERSON_NAME] AMEX [PERSON_NAME] Aspen R…" at bounding box center [474, 275] width 205 height 22
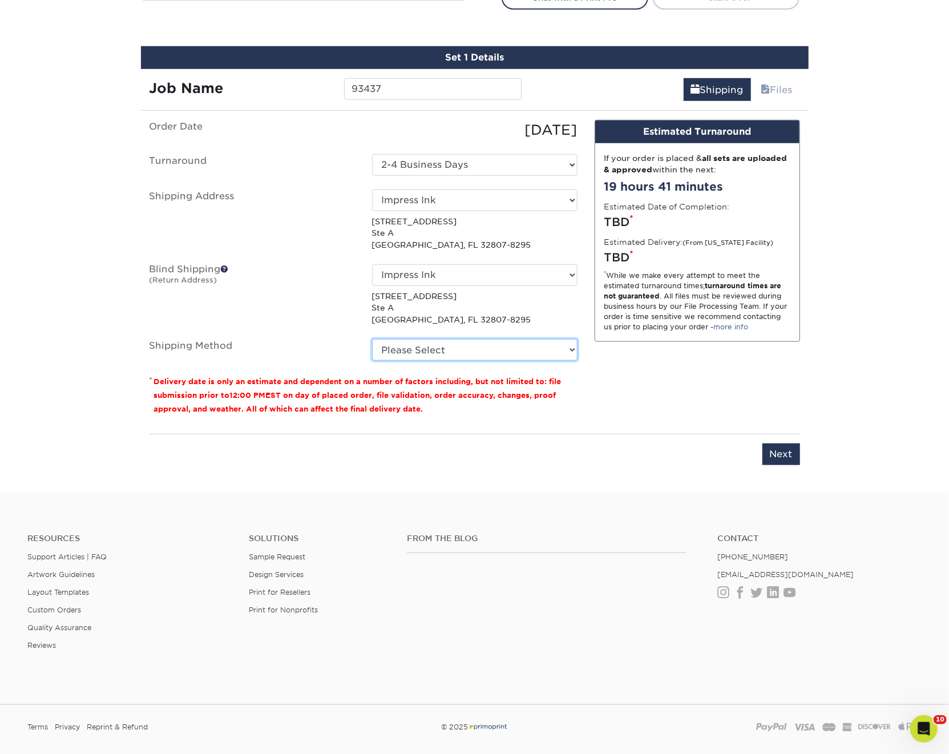
click at [414, 341] on select "Please Select Ground Shipping (+$67.49) 3 Day Shipping Service (+$124.42) 2 Day…" at bounding box center [474, 350] width 205 height 22
select select "03"
click at [372, 339] on select "Please Select Ground Shipping (+$67.49) 3 Day Shipping Service (+$124.42) 2 Day…" at bounding box center [474, 350] width 205 height 22
click at [790, 448] on input "Next" at bounding box center [781, 454] width 38 height 22
